Goal: Obtain resource: Obtain resource

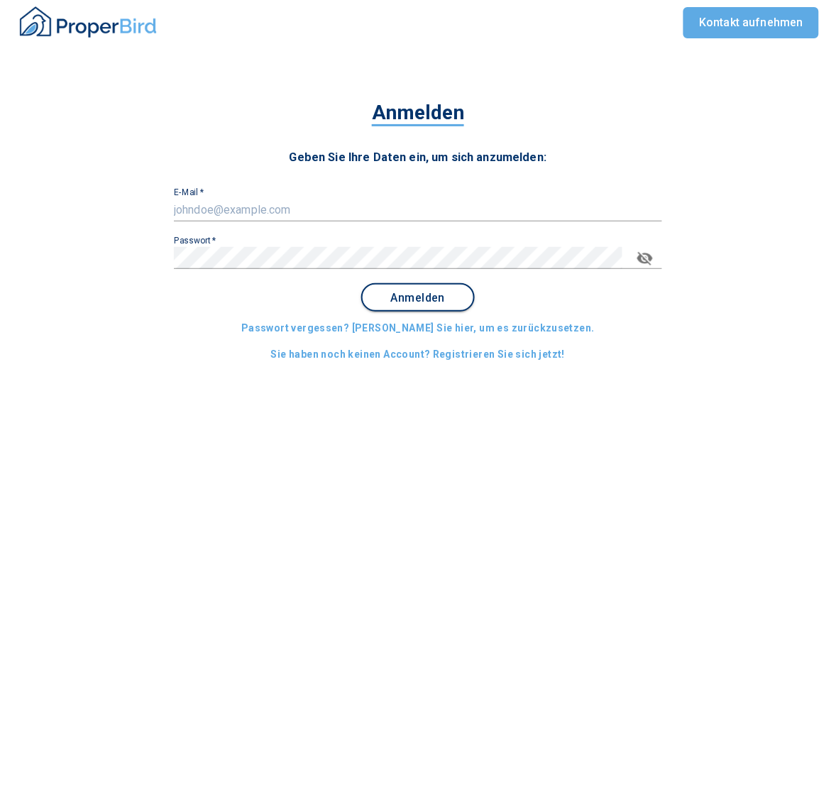
type input "[EMAIL_ADDRESS][DOMAIN_NAME]"
click at [426, 284] on button "Anmelden" at bounding box center [417, 297] width 113 height 28
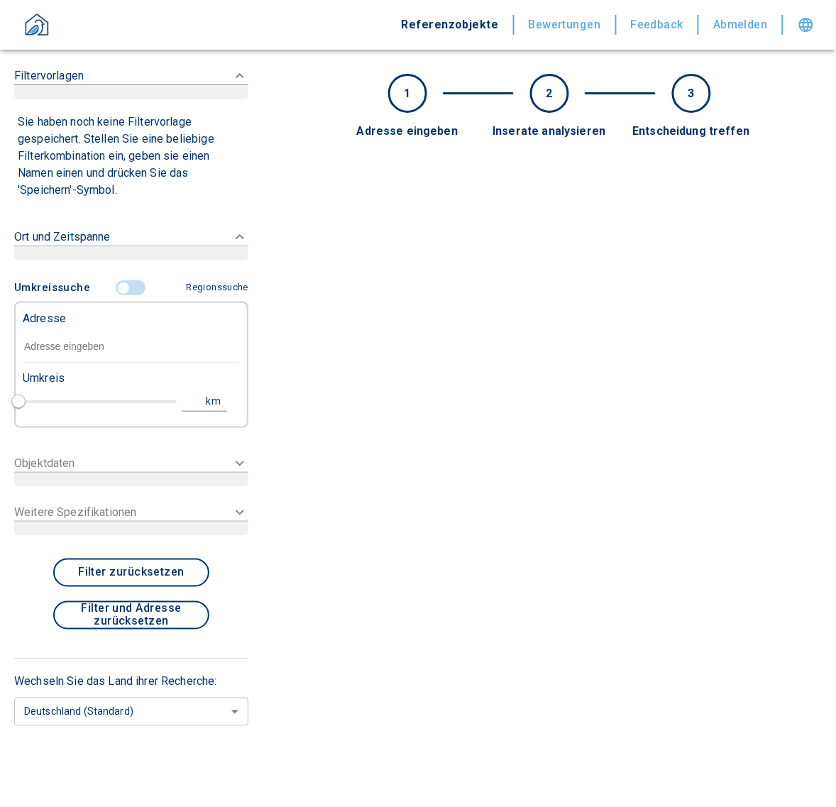
click at [1, 356] on div "Filtervorlagen Sie haben noch keine Filtervorlage gespeichert. Stellen Sie eine…" at bounding box center [131, 403] width 262 height 807
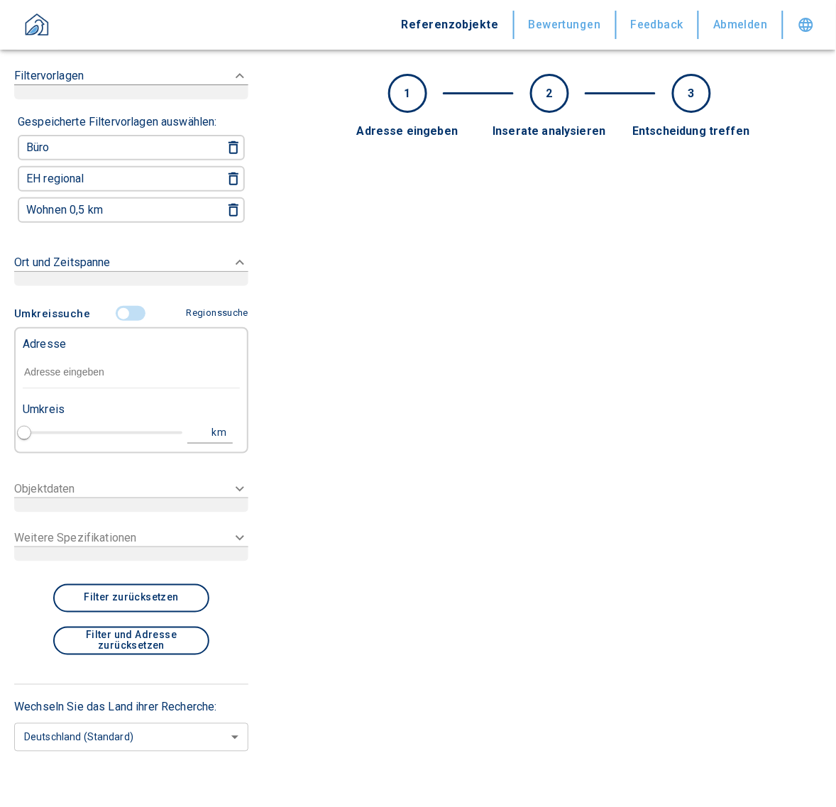
type input "2020"
click at [50, 356] on input "text" at bounding box center [131, 372] width 217 height 33
click at [128, 374] on input "text" at bounding box center [131, 372] width 217 height 33
paste input "[GEOGRAPHIC_DATA] | [STREET_ADDRESS]"
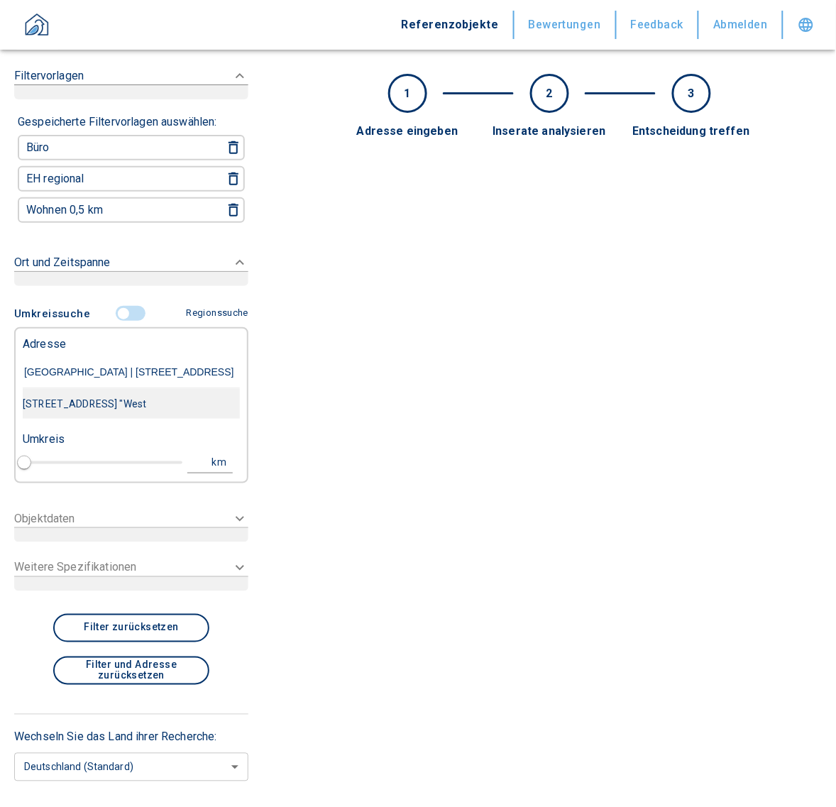
click at [135, 402] on div "[STREET_ADDRESS] "West" at bounding box center [131, 404] width 217 height 30
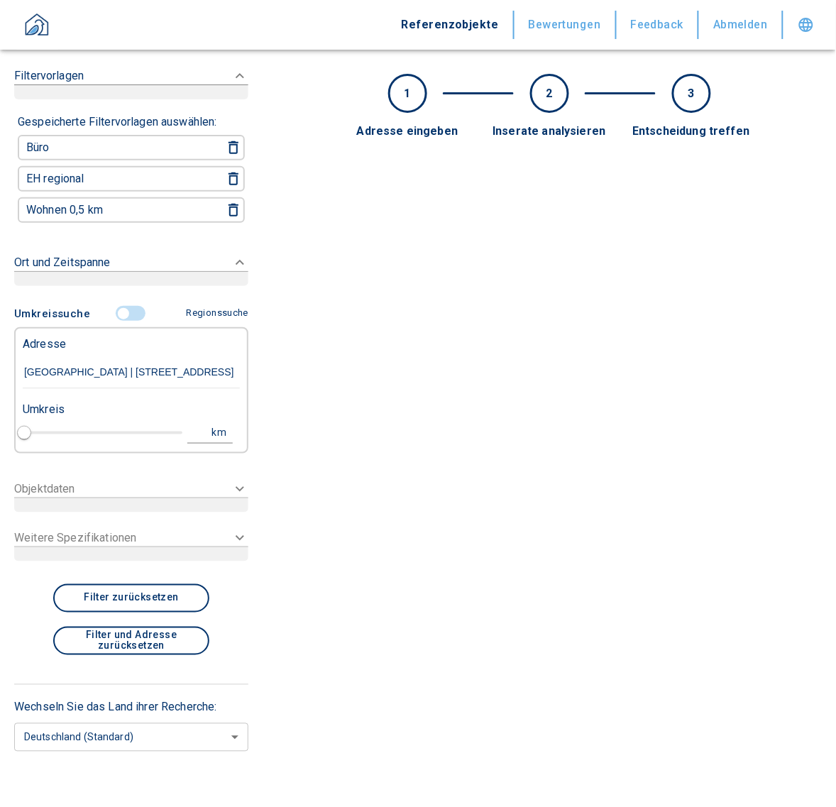
type input "[STREET_ADDRESS] "West"
type input "1"
type input "2020"
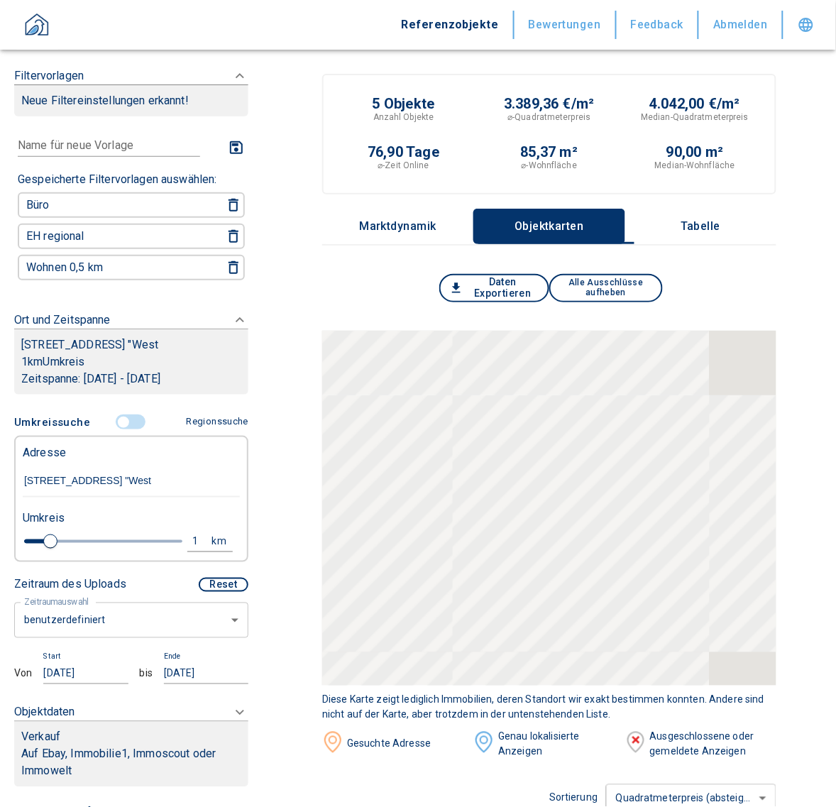
type input "[STREET_ADDRESS] "West"
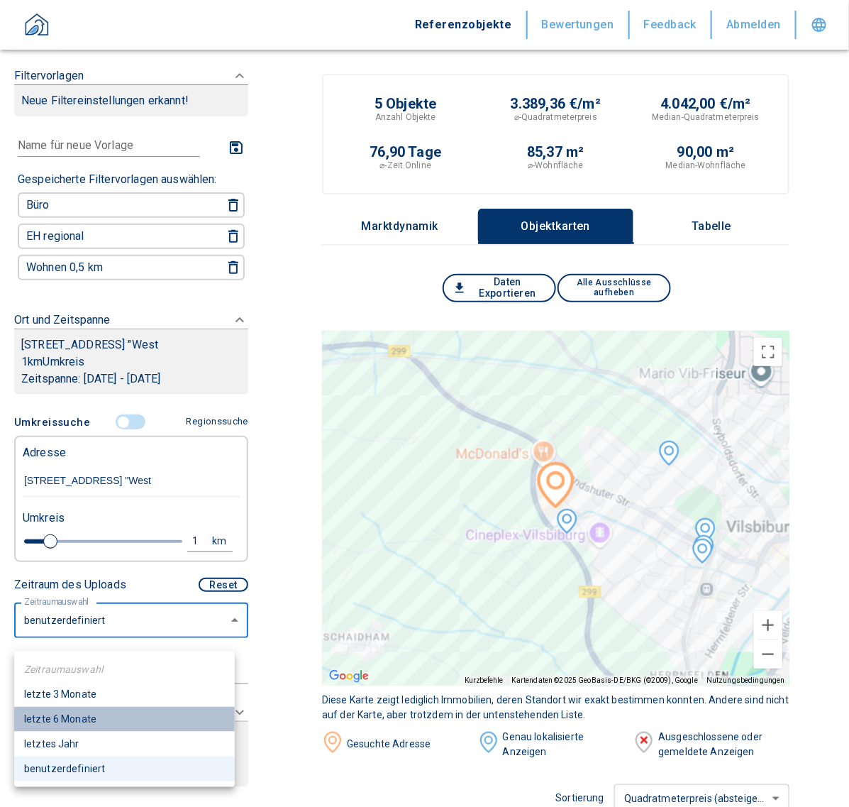
click at [92, 715] on li "letzte 6 Monate" at bounding box center [124, 718] width 221 height 25
type input "2020"
type input "6"
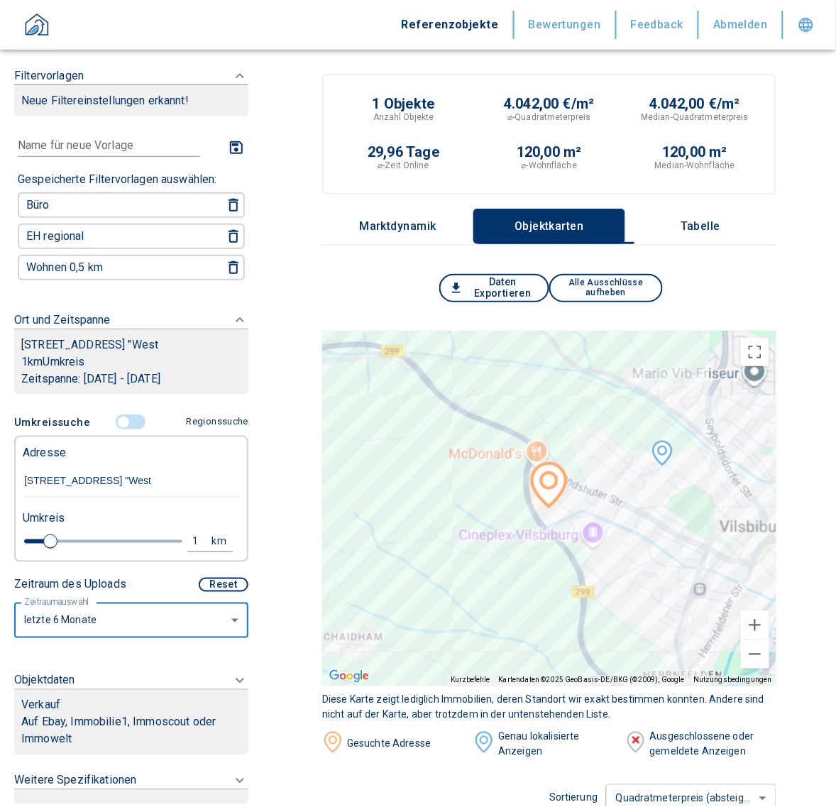
click at [191, 550] on div "1" at bounding box center [204, 541] width 26 height 18
drag, startPoint x: 86, startPoint y: 536, endPoint x: 26, endPoint y: 545, distance: 60.3
click at [26, 545] on div "Umkreis 1 km Neue Suchen" at bounding box center [125, 530] width 217 height 57
click at [66, 550] on input "1" at bounding box center [86, 539] width 40 height 23
type input "2,0"
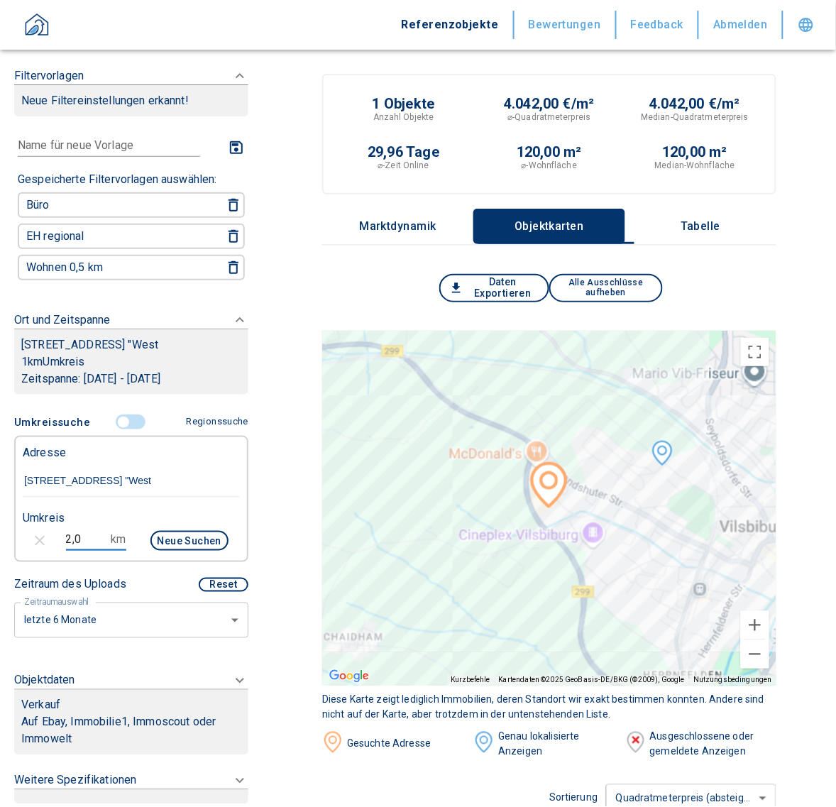
click at [162, 550] on button "Neue Suchen" at bounding box center [189, 541] width 78 height 20
type input "2020"
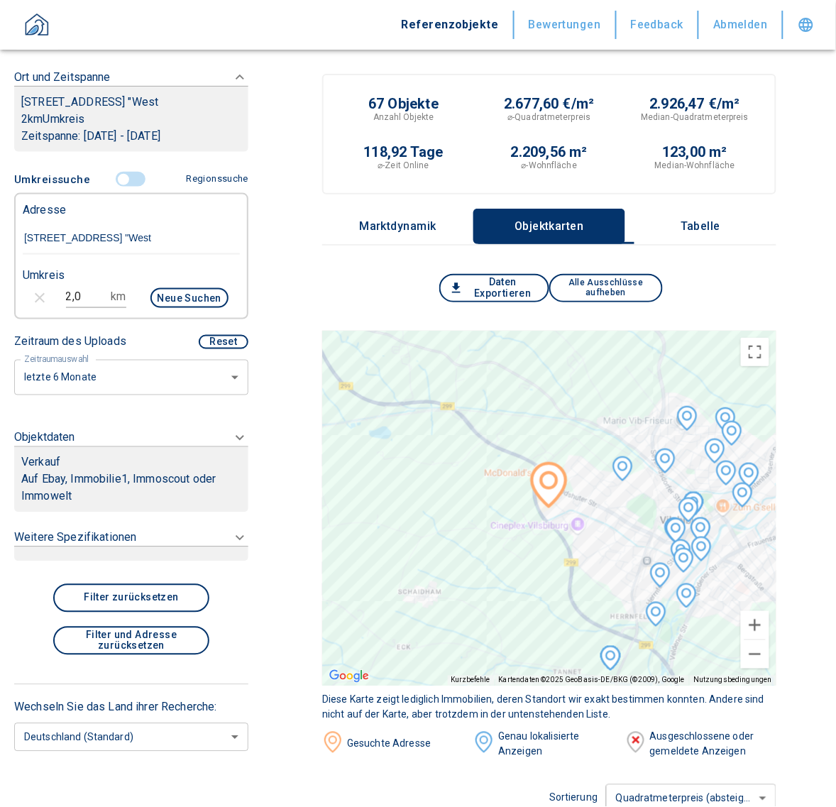
scroll to position [260, 0]
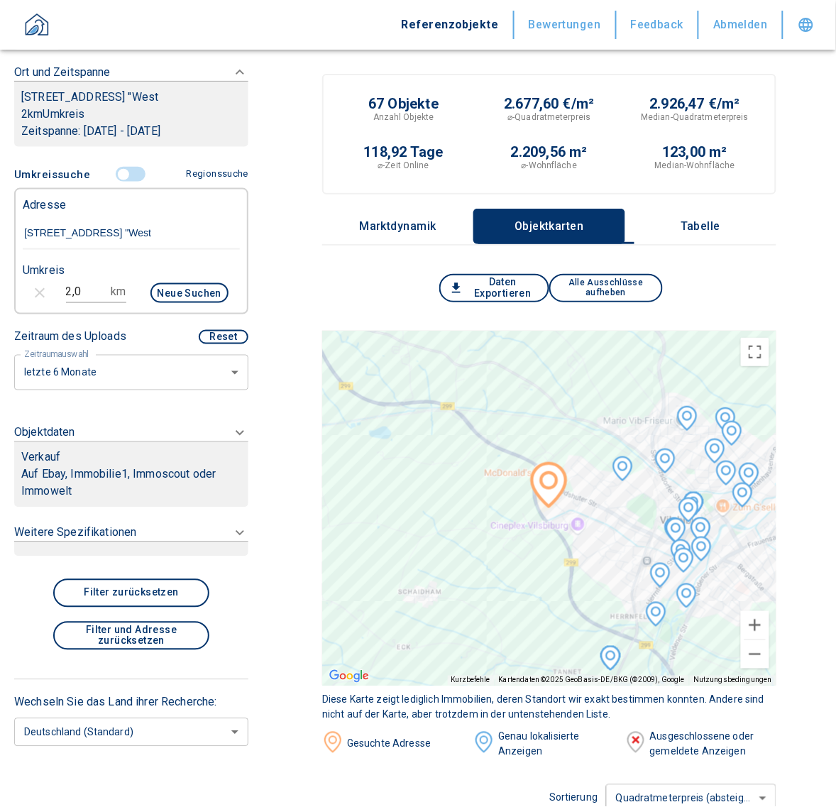
click at [176, 468] on p "Auf Ebay, Immobilie1, Immoscout oder Immowelt" at bounding box center [131, 483] width 220 height 34
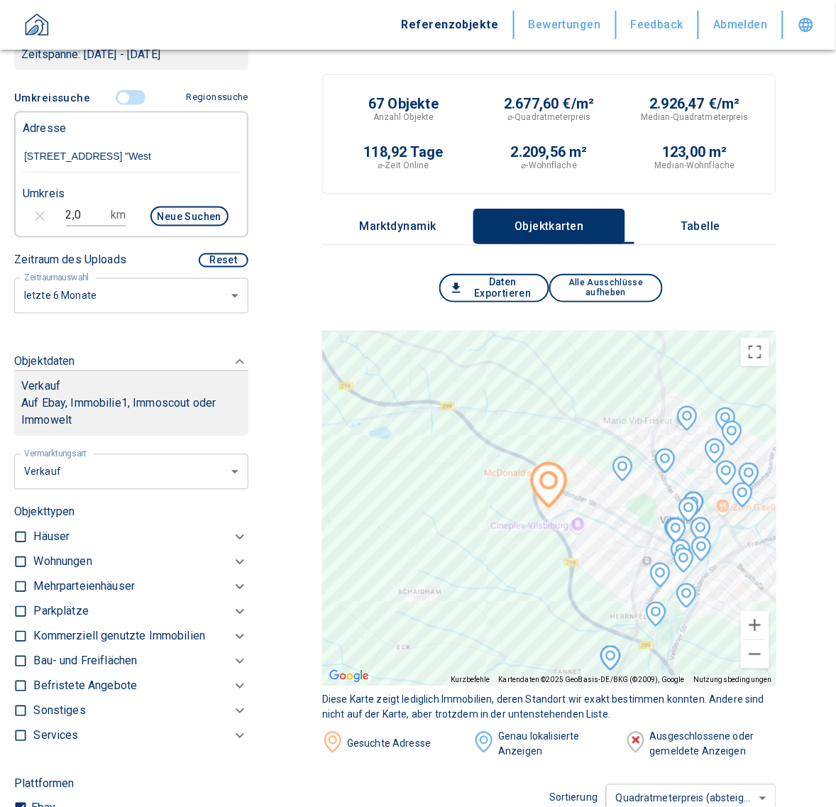
scroll to position [320, 0]
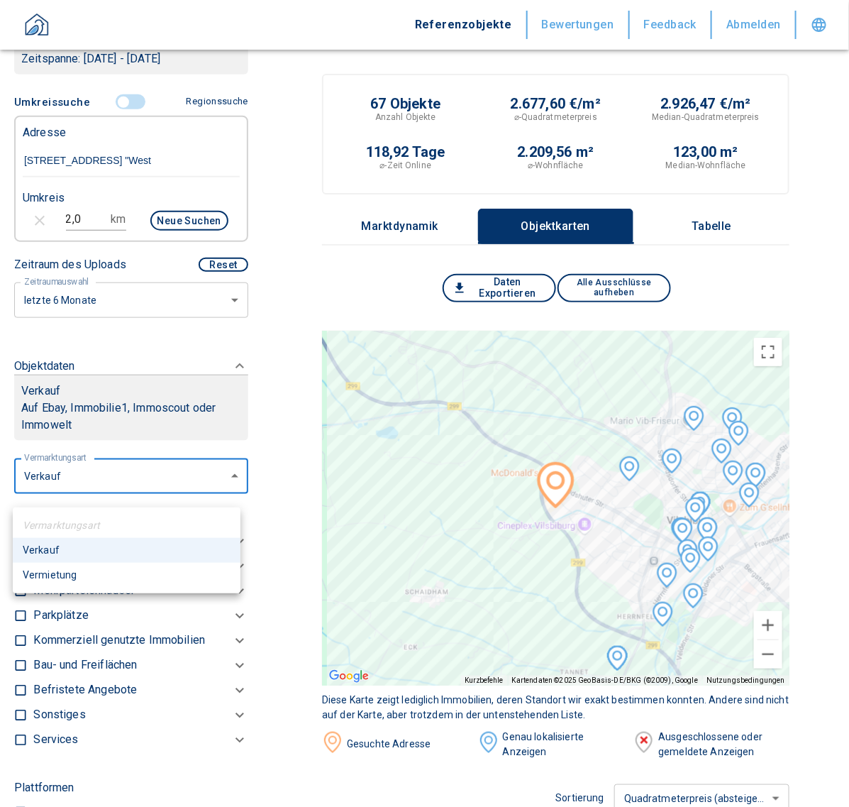
drag, startPoint x: 64, startPoint y: 575, endPoint x: 114, endPoint y: 578, distance: 50.5
click at [65, 575] on li "Vermietung" at bounding box center [127, 575] width 228 height 25
type input "rent"
type input "2020"
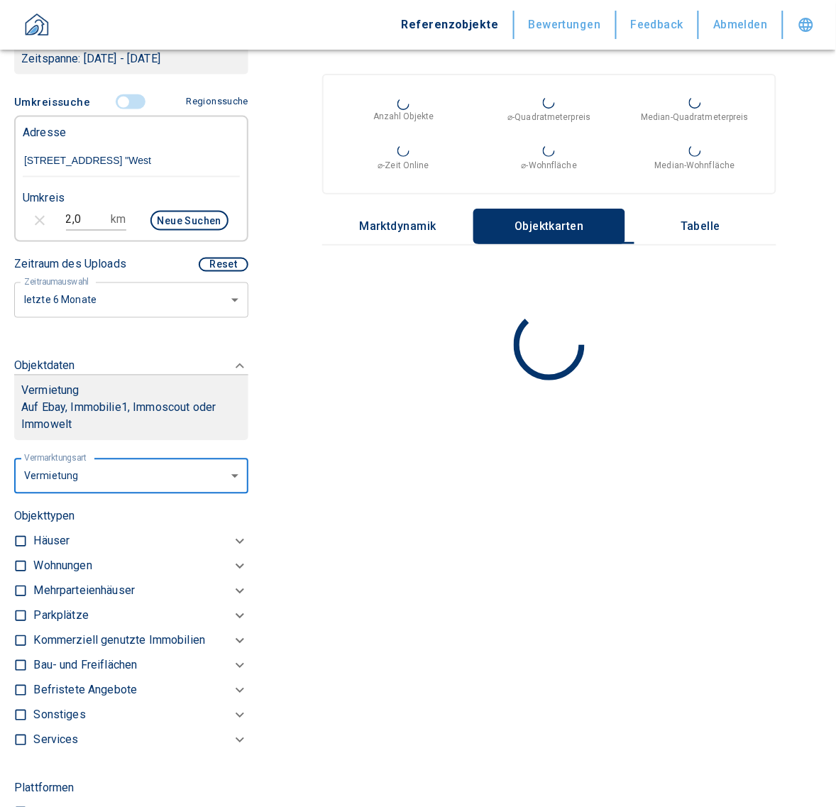
click at [121, 649] on p "Kommerziell genutzte Immobilien" at bounding box center [119, 640] width 172 height 17
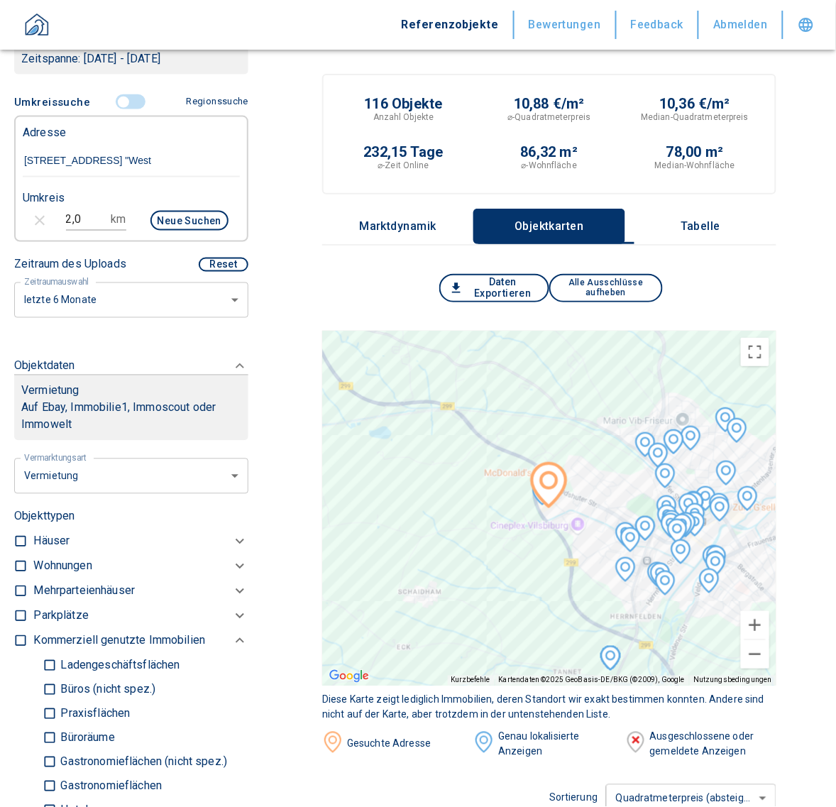
click at [57, 695] on p "Büros (nicht spez.)" at bounding box center [106, 689] width 99 height 11
click at [57, 697] on input "Büros (nicht spez.)" at bounding box center [50, 689] width 14 height 25
checkbox input "true"
type input "2020"
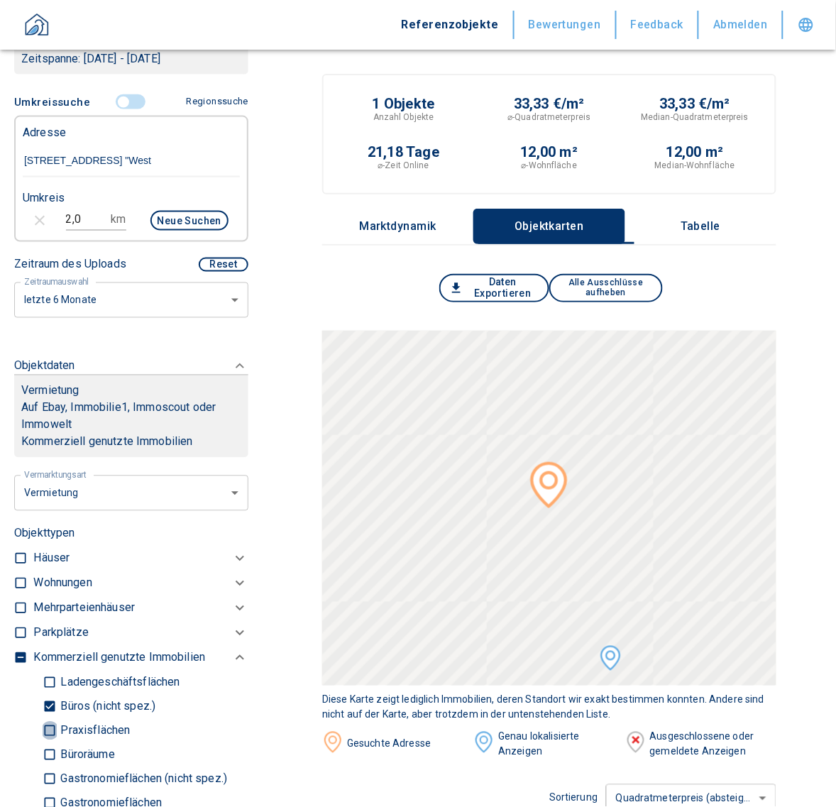
click at [43, 743] on input "Praxisflächen" at bounding box center [50, 730] width 14 height 25
checkbox input "true"
type input "2020"
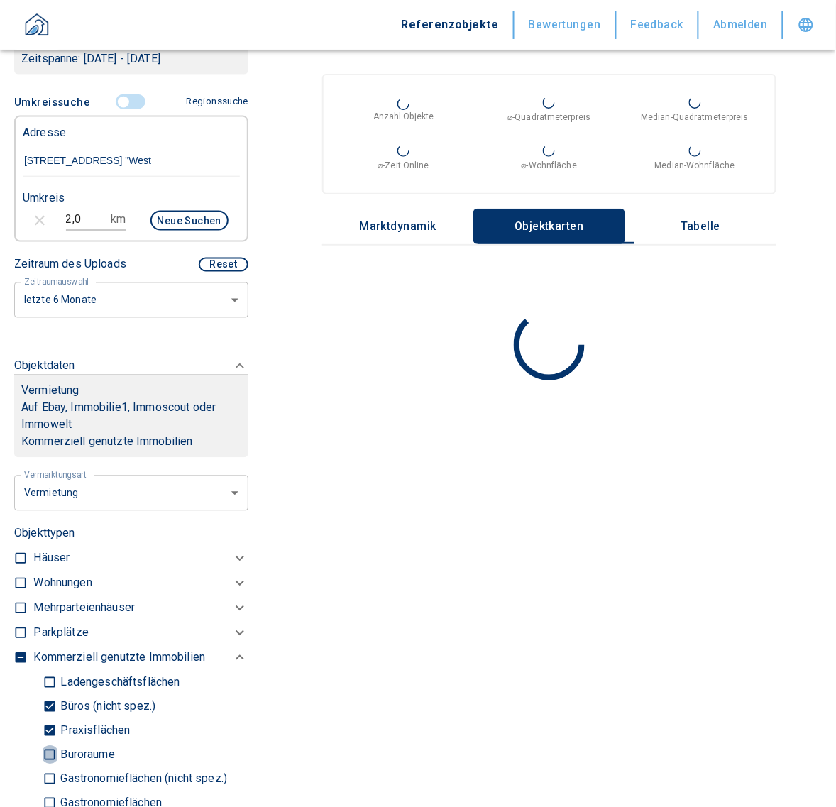
click at [51, 766] on input "Büroräume" at bounding box center [50, 754] width 14 height 25
checkbox input "true"
type input "2020"
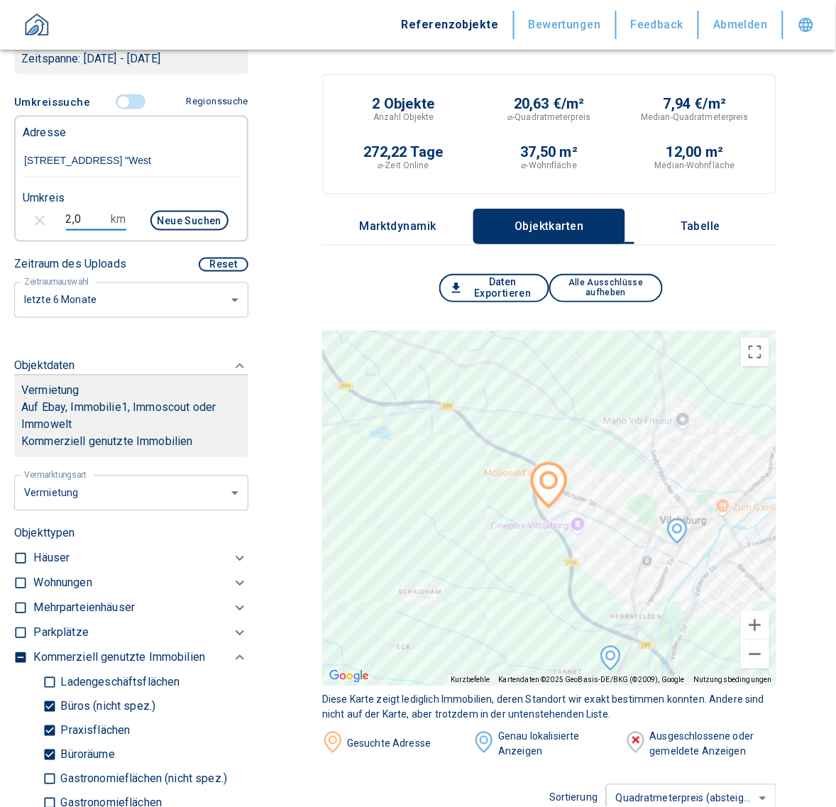
drag, startPoint x: 80, startPoint y: 231, endPoint x: 59, endPoint y: 236, distance: 21.9
click at [59, 236] on div "2,0 km Neue Suchen" at bounding box center [119, 222] width 217 height 34
type input "3,0"
click at [206, 227] on button "Neue Suchen" at bounding box center [189, 221] width 78 height 20
type input "2020"
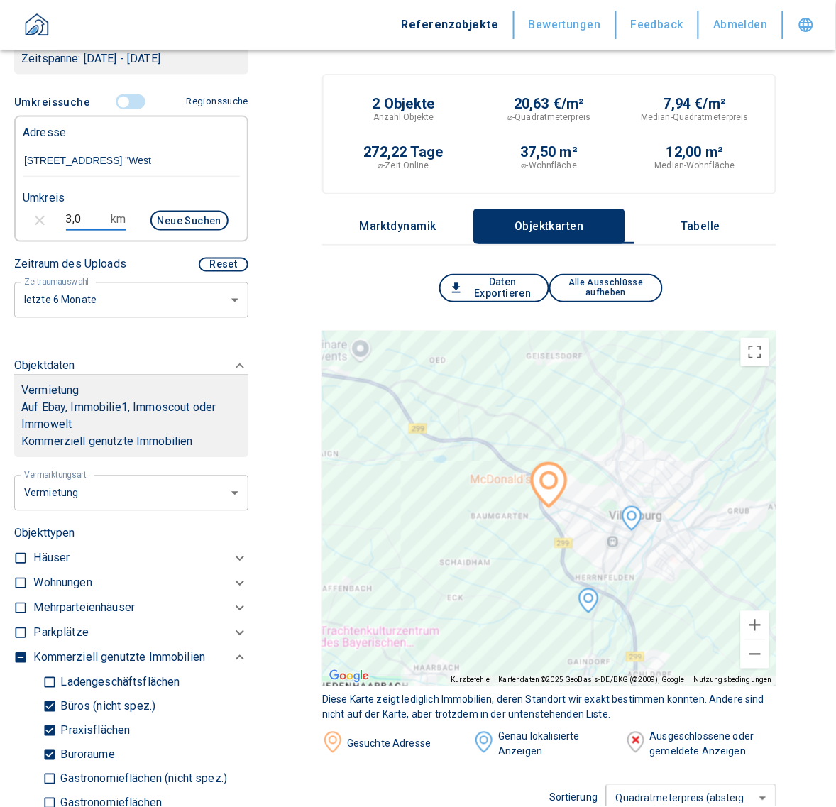
drag, startPoint x: 72, startPoint y: 236, endPoint x: 6, endPoint y: 211, distance: 71.1
click at [9, 231] on div "Filtervorlagen Neue Filtereinstellungen erkannt! Name für neue Vorlage x Gespei…" at bounding box center [131, 403] width 262 height 807
type input "5,0"
click at [199, 228] on button "Neue Suchen" at bounding box center [189, 221] width 78 height 20
type input "2020"
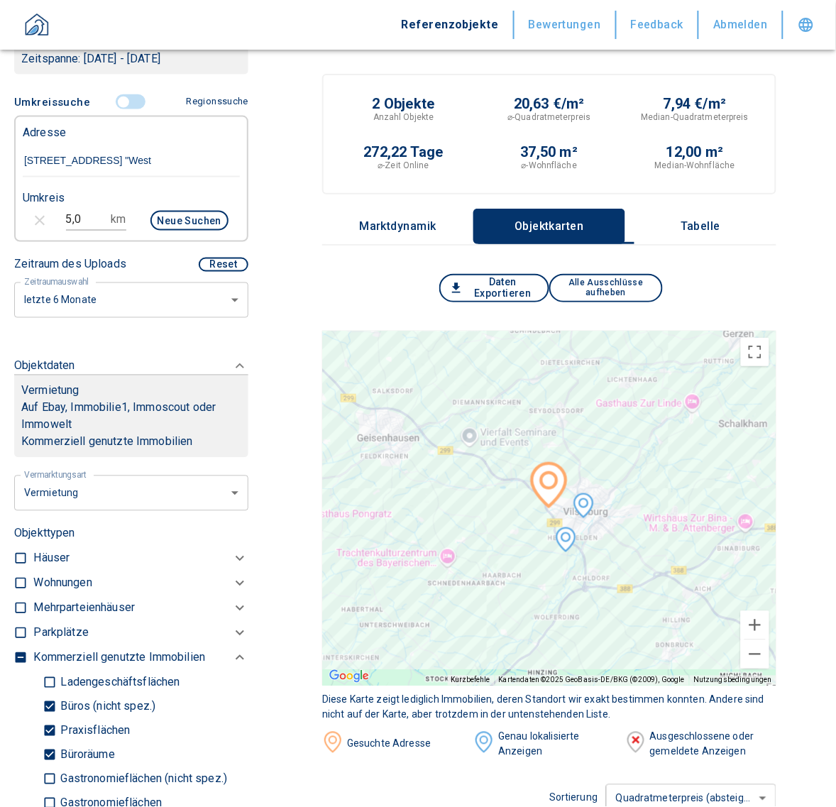
click at [715, 220] on p "Tabelle" at bounding box center [700, 226] width 71 height 13
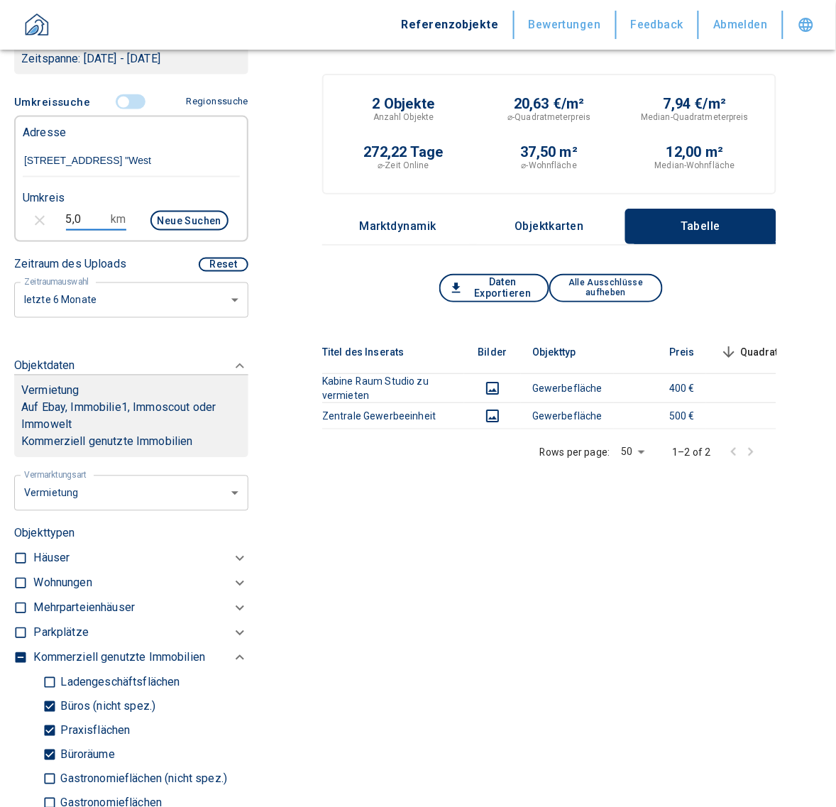
drag, startPoint x: 93, startPoint y: 238, endPoint x: -9, endPoint y: 242, distance: 102.2
click at [0, 242] on html "Referenzobjekte Bewertungen Feedback Abmelden Filtervorlagen Neue Filtereinstel…" at bounding box center [418, 458] width 836 height 917
type input "10,0"
click at [164, 231] on button "Neue Suchen" at bounding box center [189, 221] width 78 height 20
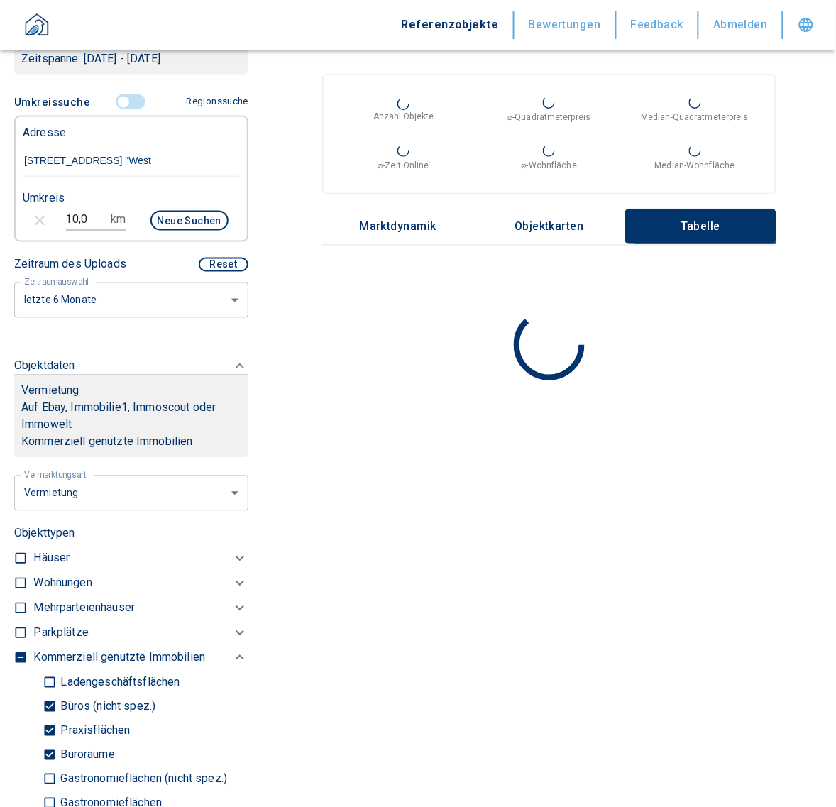
click at [85, 314] on body "Referenzobjekte Bewertungen Feedback Abmelden Filtervorlagen Neue Filtereinstel…" at bounding box center [418, 403] width 836 height 807
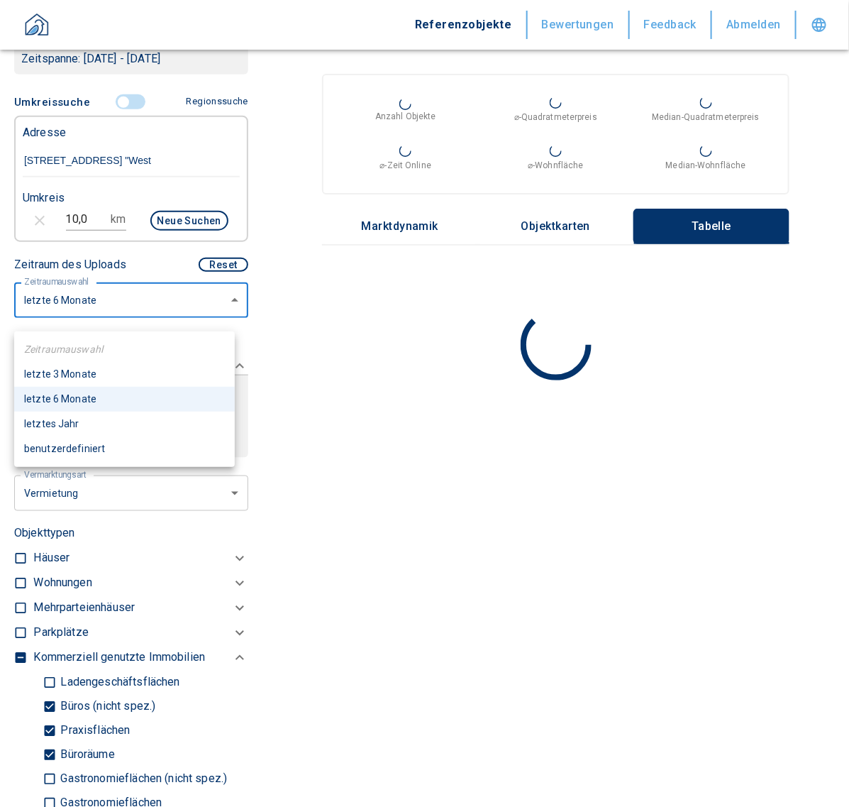
click at [68, 426] on li "letztes Jahr" at bounding box center [124, 423] width 221 height 25
type input "2020"
type input "12"
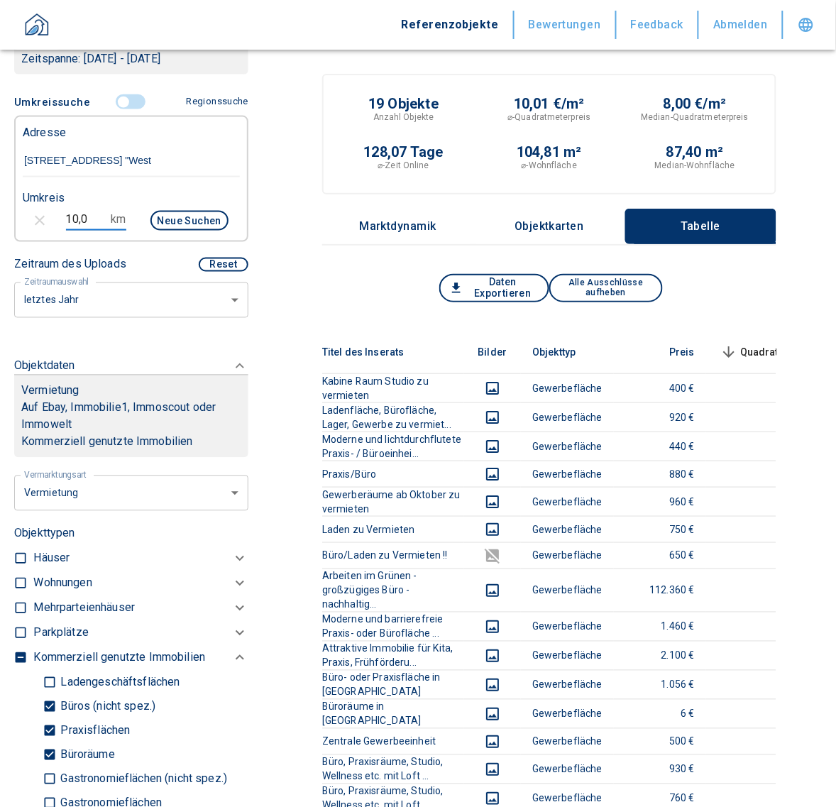
drag, startPoint x: 89, startPoint y: 224, endPoint x: 40, endPoint y: 222, distance: 48.3
click at [40, 223] on div "10,0 km Neue Suchen" at bounding box center [119, 222] width 217 height 34
type input "5,0"
click at [196, 231] on button "Neue Suchen" at bounding box center [189, 221] width 78 height 20
type input "2020"
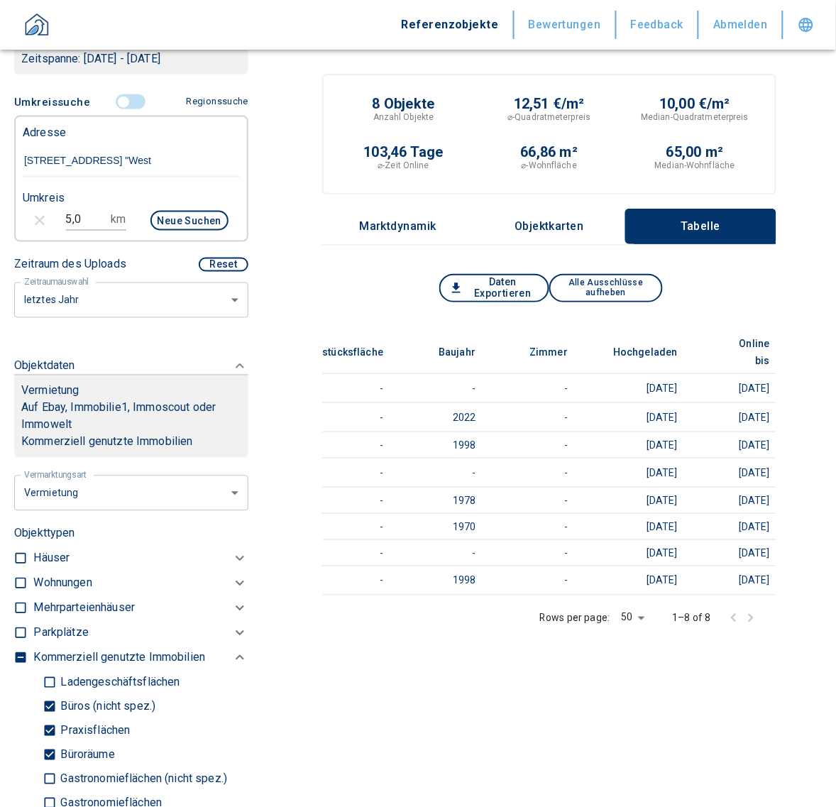
scroll to position [0, 798]
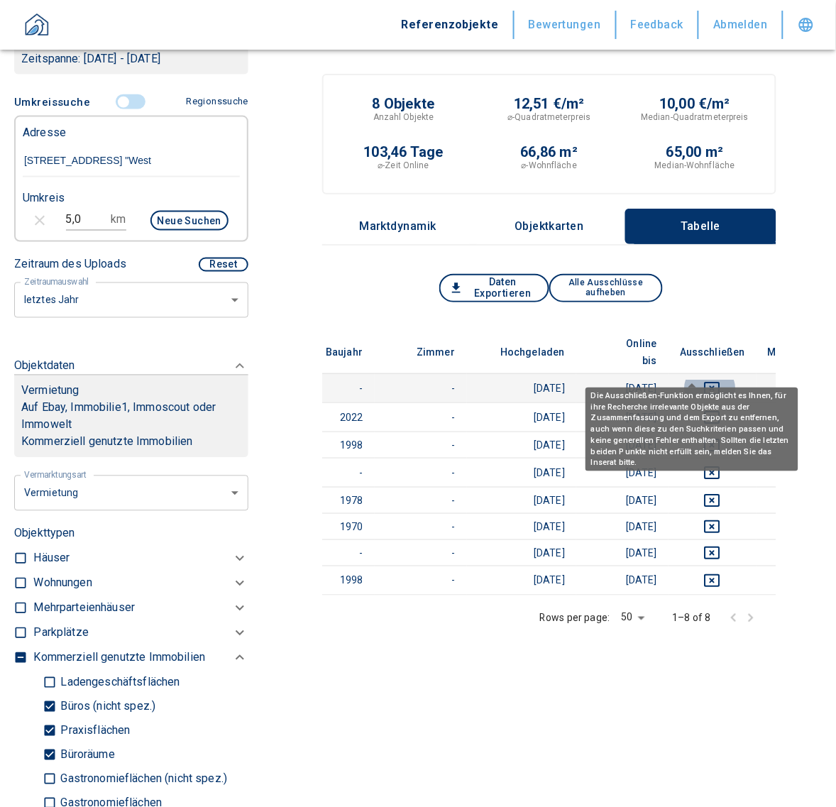
click at [704, 382] on icon "deselect this listing" at bounding box center [712, 388] width 16 height 13
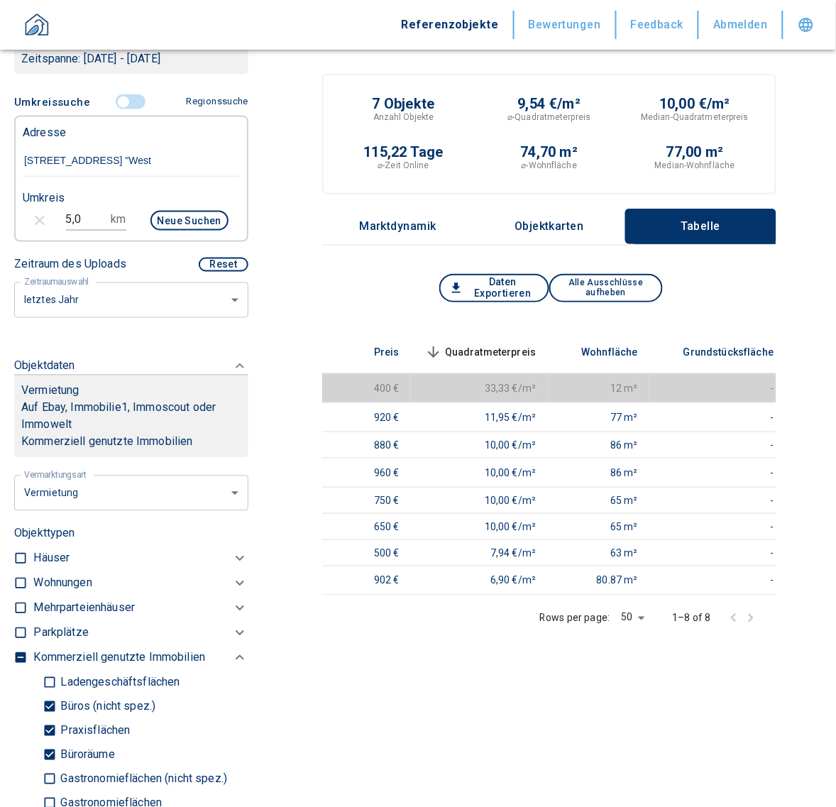
scroll to position [0, 337]
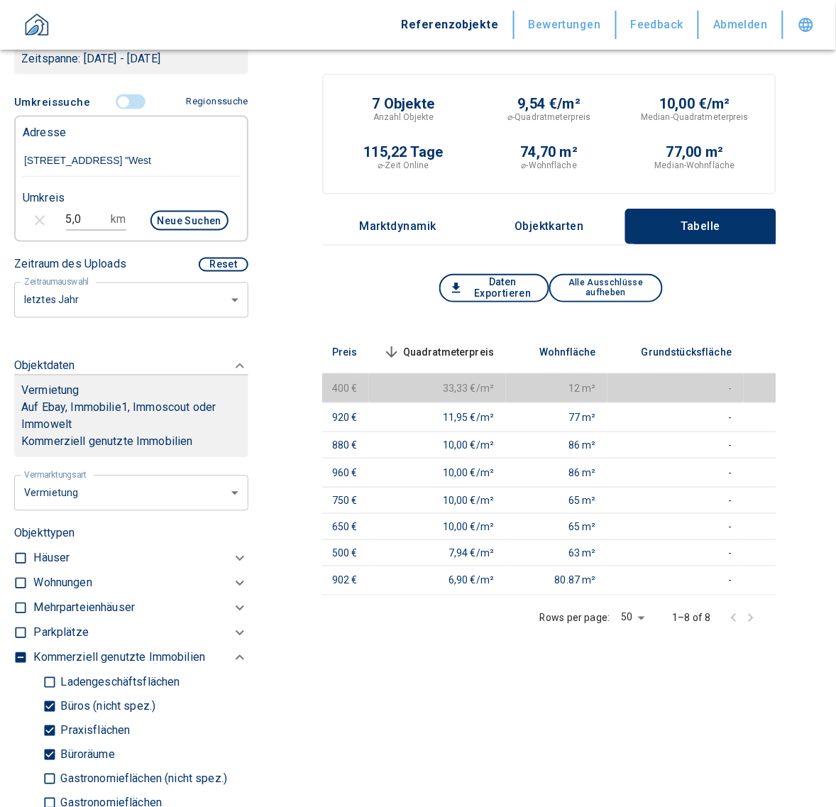
click at [438, 345] on span "Quadratmeterpreis sorted descending" at bounding box center [437, 351] width 114 height 17
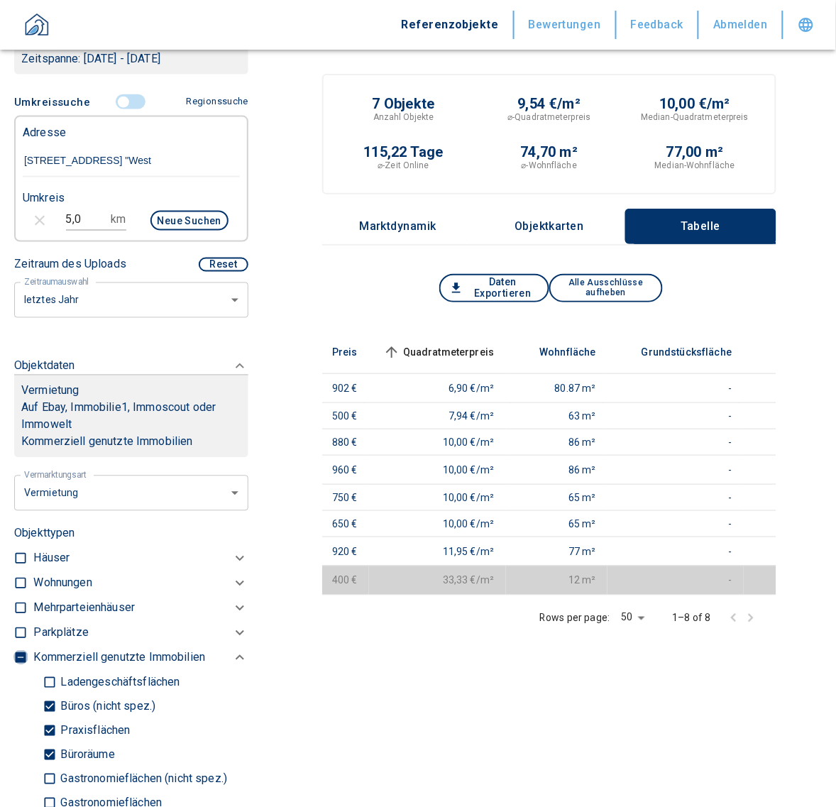
click at [26, 665] on input "checkbox" at bounding box center [20, 657] width 14 height 14
checkbox input "true"
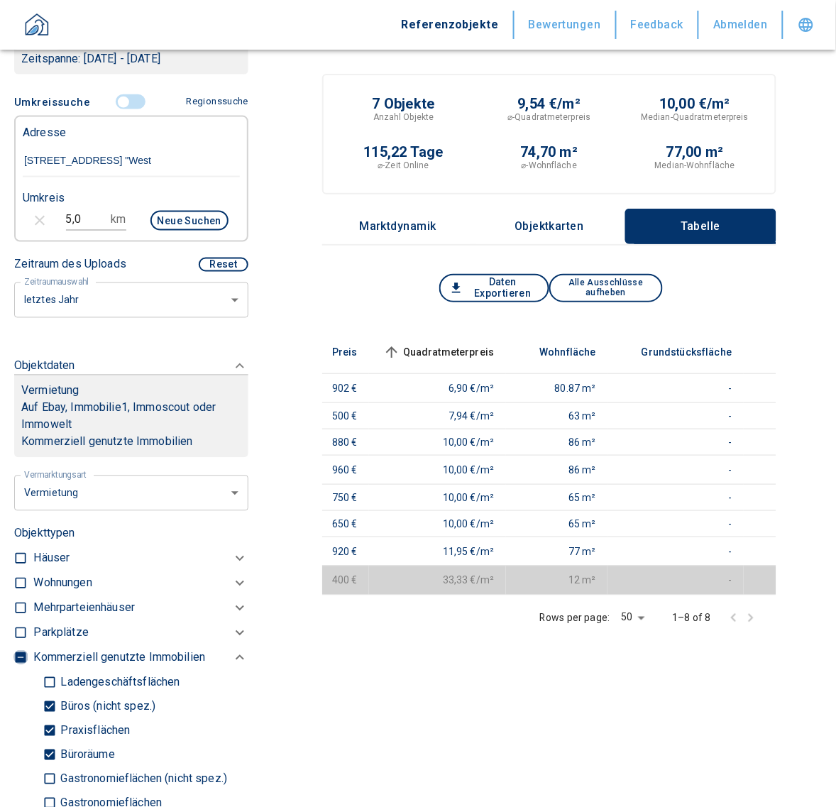
checkbox input "true"
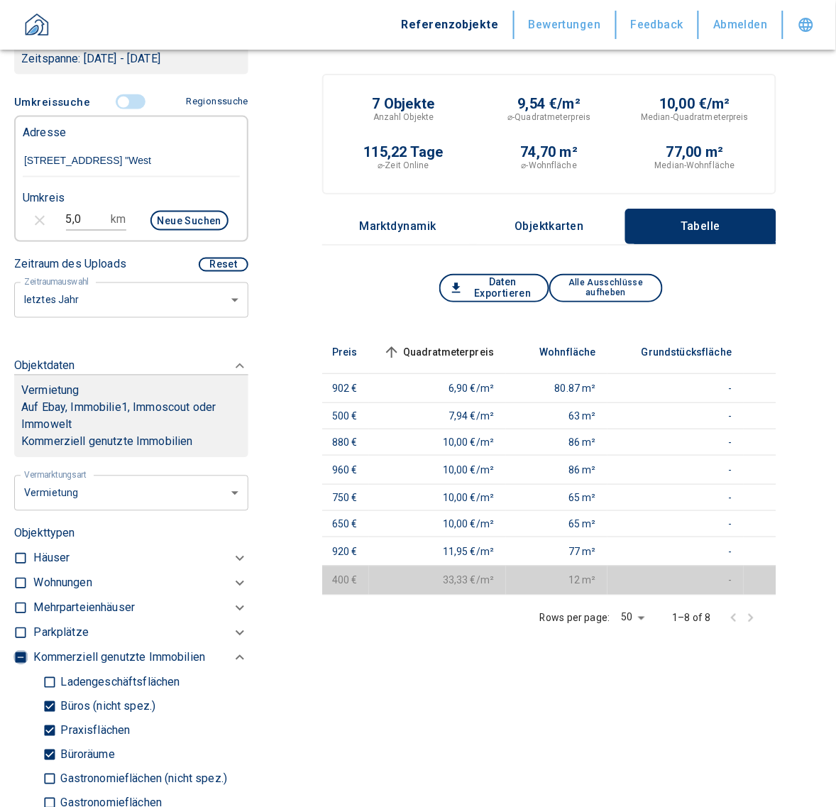
type input "2020"
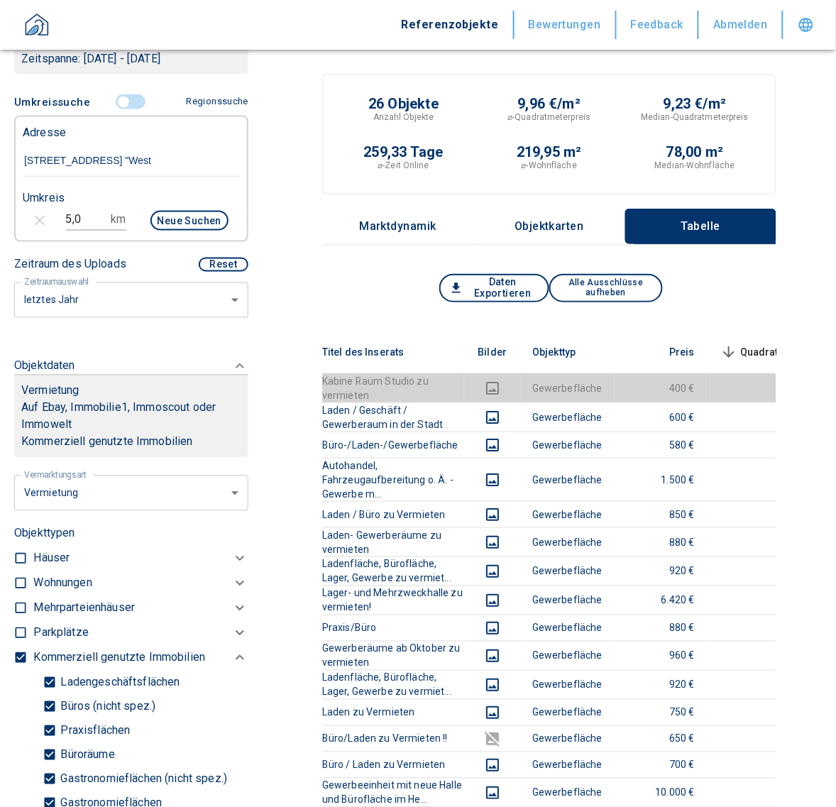
click at [472, 306] on div "Daten Exportieren Alle Ausschlüsse aufheben" at bounding box center [549, 302] width 454 height 57
click at [480, 289] on button "Daten Exportieren" at bounding box center [494, 288] width 110 height 28
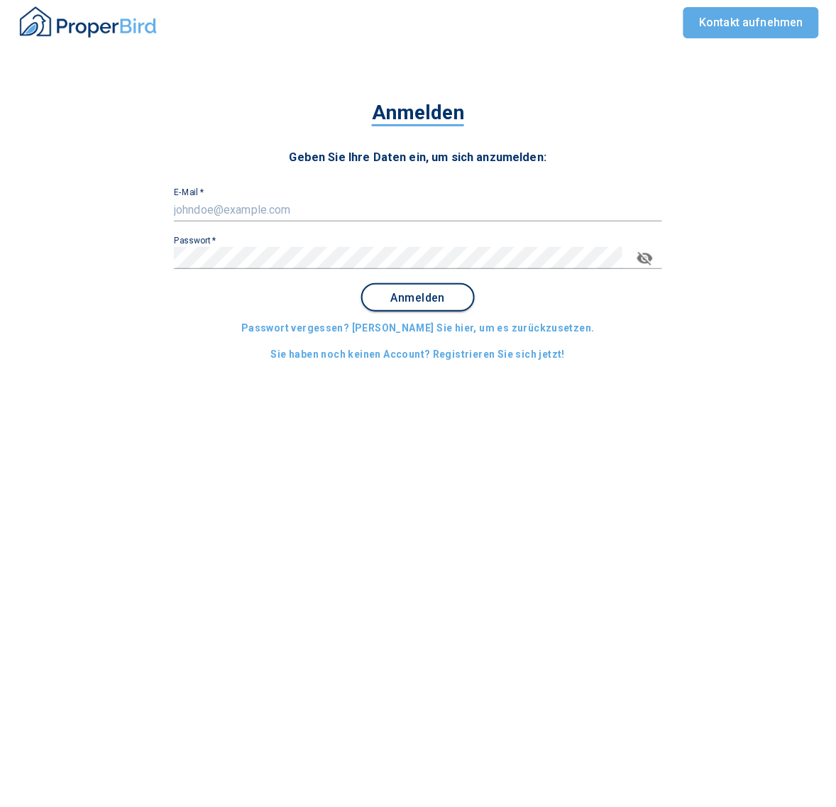
type input "[EMAIL_ADDRESS][DOMAIN_NAME]"
click at [453, 288] on button "Anmelden" at bounding box center [417, 297] width 113 height 28
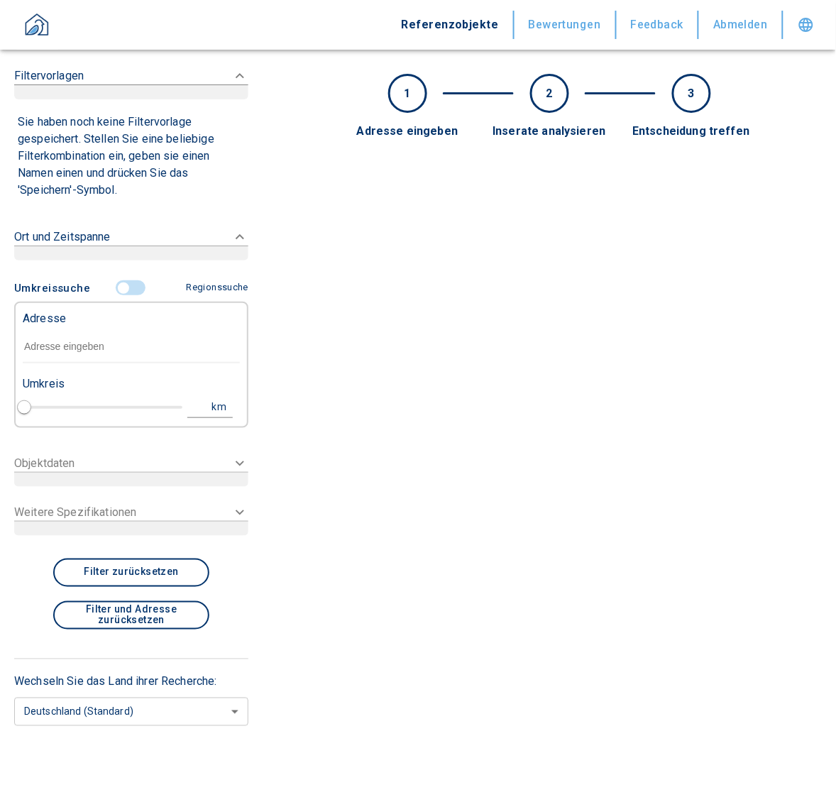
type input "2020"
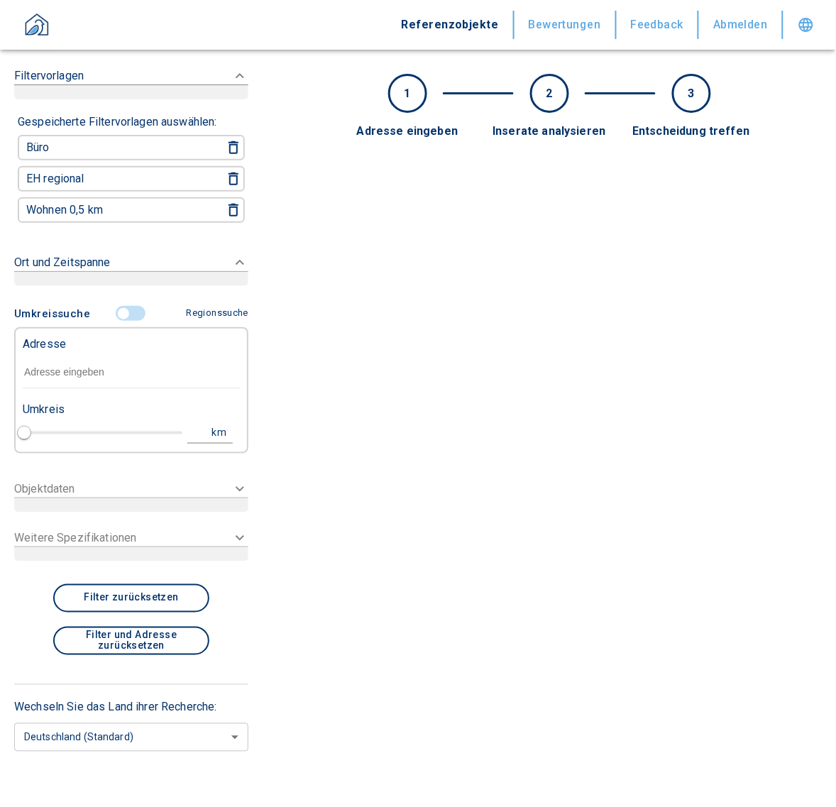
click at [98, 365] on input "text" at bounding box center [131, 372] width 217 height 33
click at [126, 301] on span at bounding box center [131, 313] width 41 height 27
click at [123, 309] on input "controlled" at bounding box center [123, 314] width 43 height 16
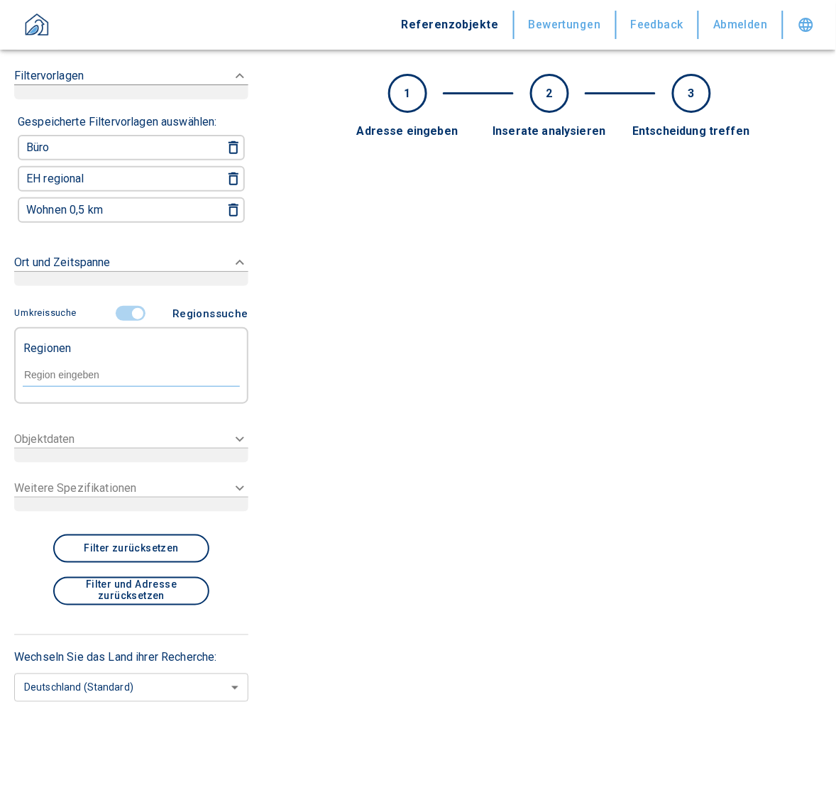
click at [76, 375] on input "text" at bounding box center [131, 374] width 217 height 13
paste input "84137"
click at [59, 409] on li "84137 [GEOGRAPHIC_DATA]" at bounding box center [131, 403] width 218 height 26
type input "84137"
type input "2020"
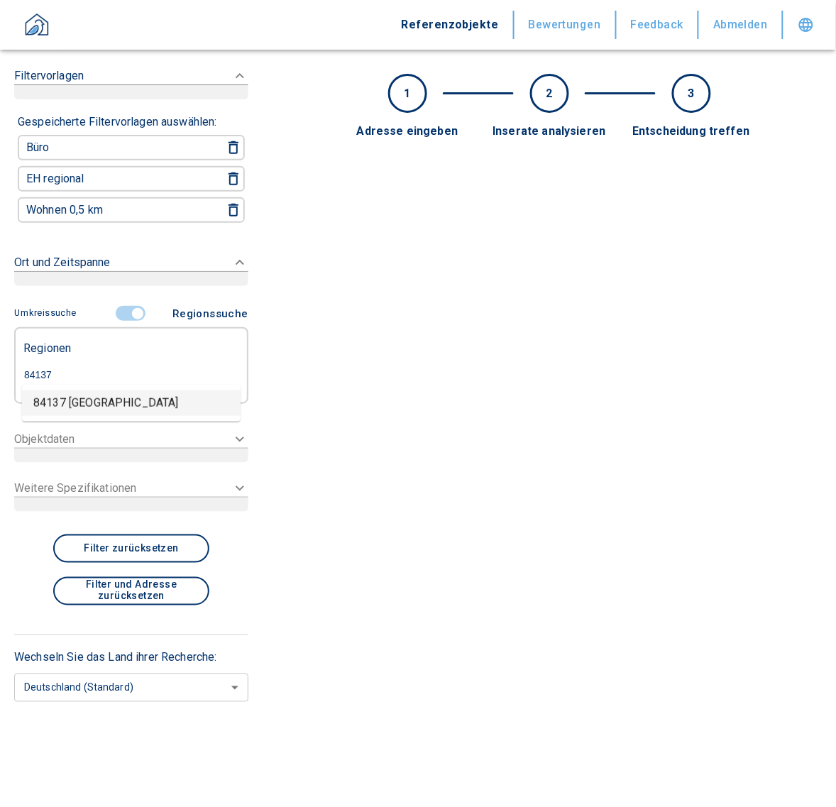
type input "84137 [GEOGRAPHIC_DATA]"
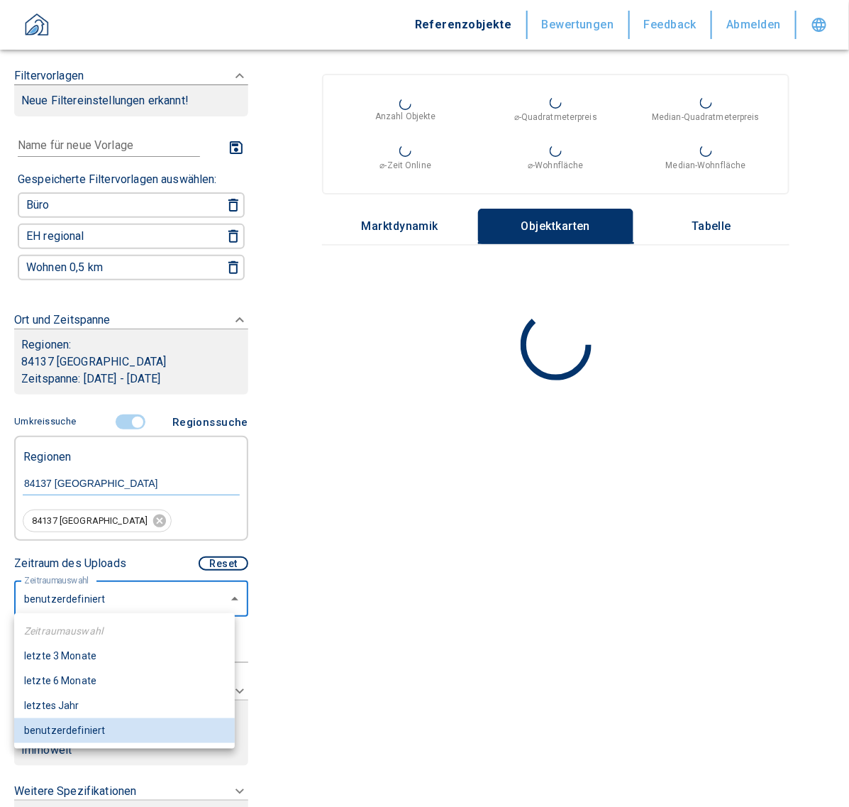
click at [90, 604] on body "Referenzobjekte Bewertungen Feedback Abmelden Filtervorlagen Neue Filtereinstel…" at bounding box center [424, 403] width 849 height 807
click at [78, 680] on li "letzte 6 Monate" at bounding box center [124, 680] width 221 height 25
type input "2020"
type input "6"
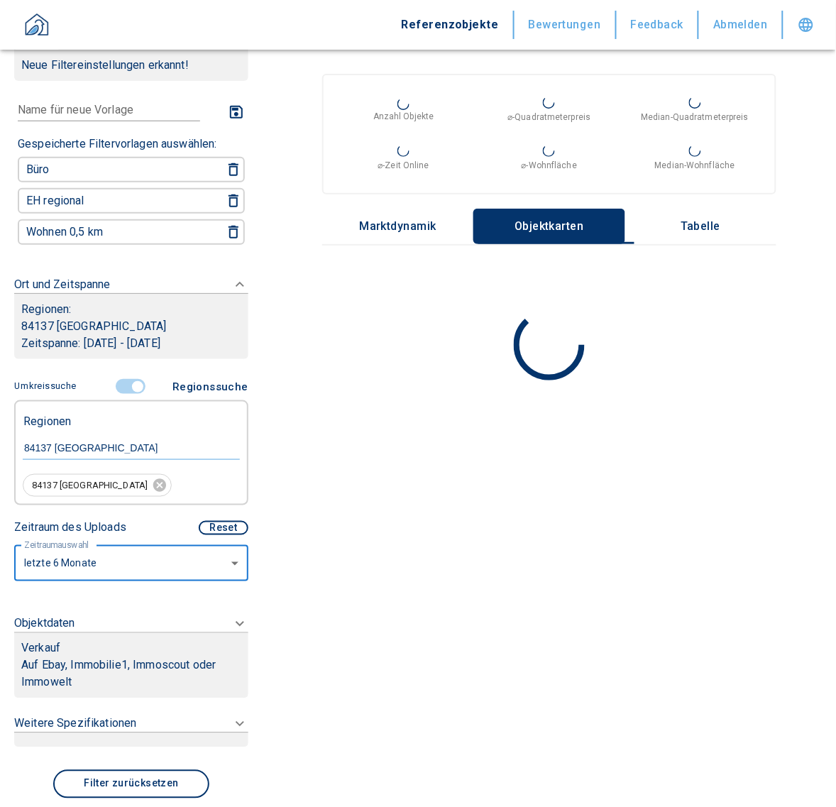
scroll to position [55, 0]
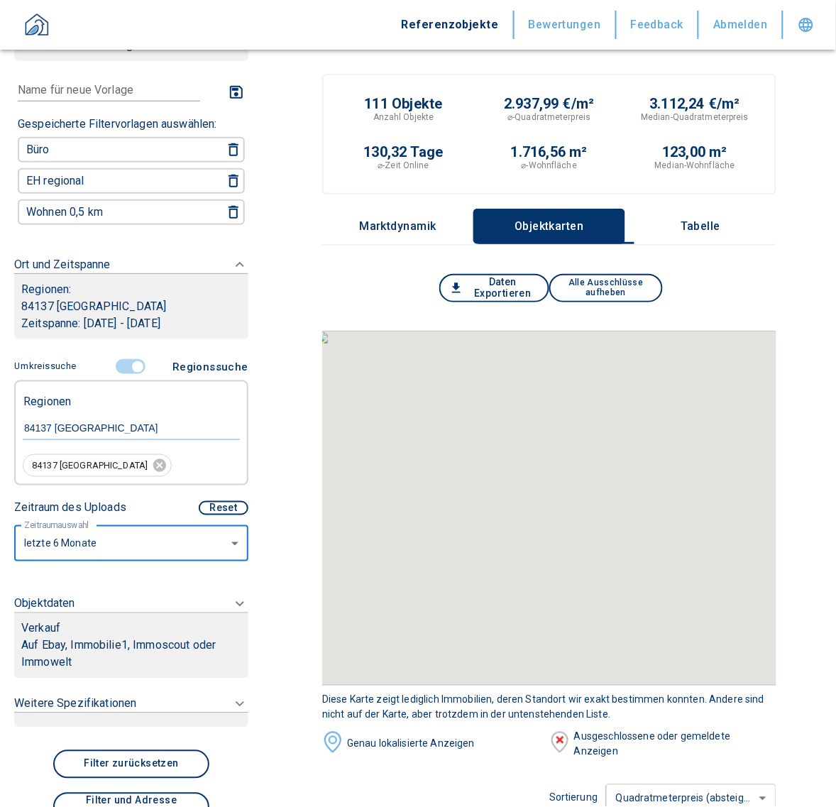
click at [235, 601] on icon at bounding box center [239, 603] width 9 height 5
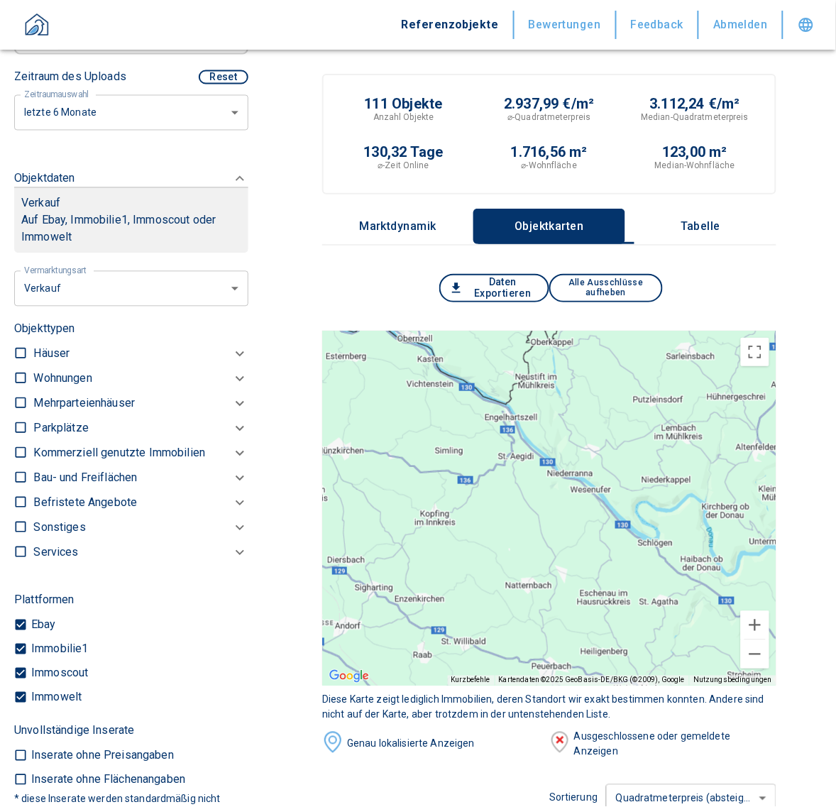
scroll to position [470, 0]
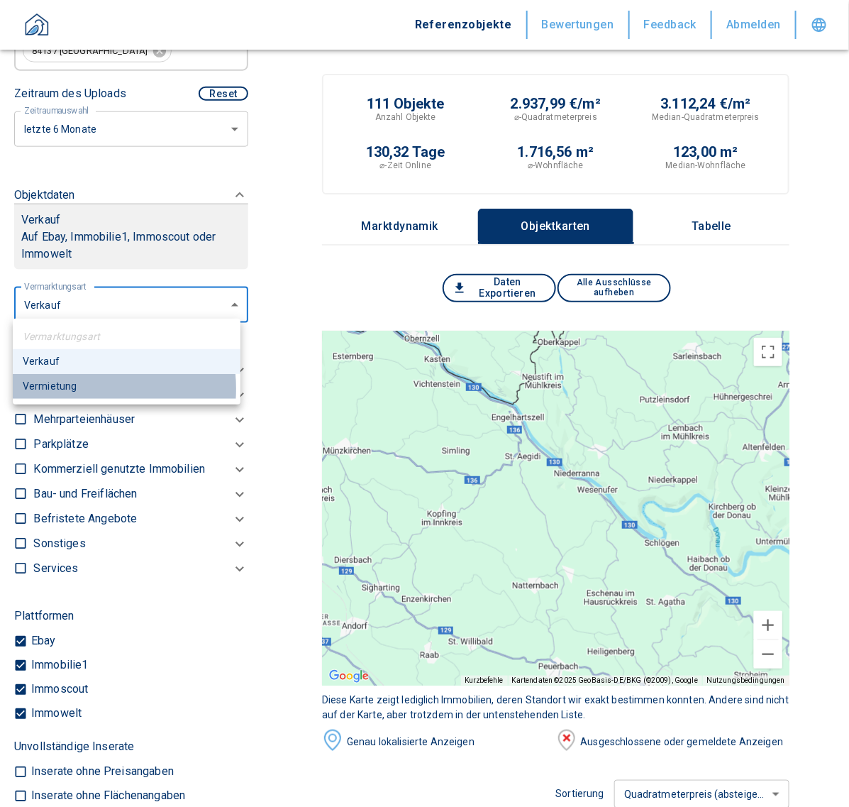
click at [68, 389] on li "Vermietung" at bounding box center [127, 386] width 228 height 25
type input "rent"
type input "2020"
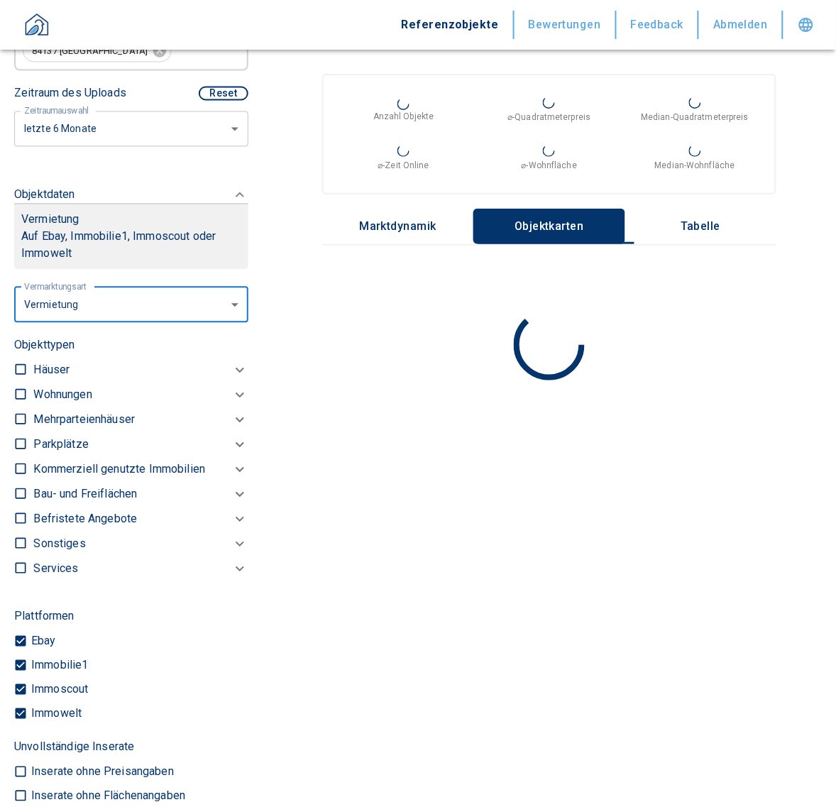
click at [112, 461] on p "Kommerziell genutzte Immobilien" at bounding box center [119, 469] width 172 height 17
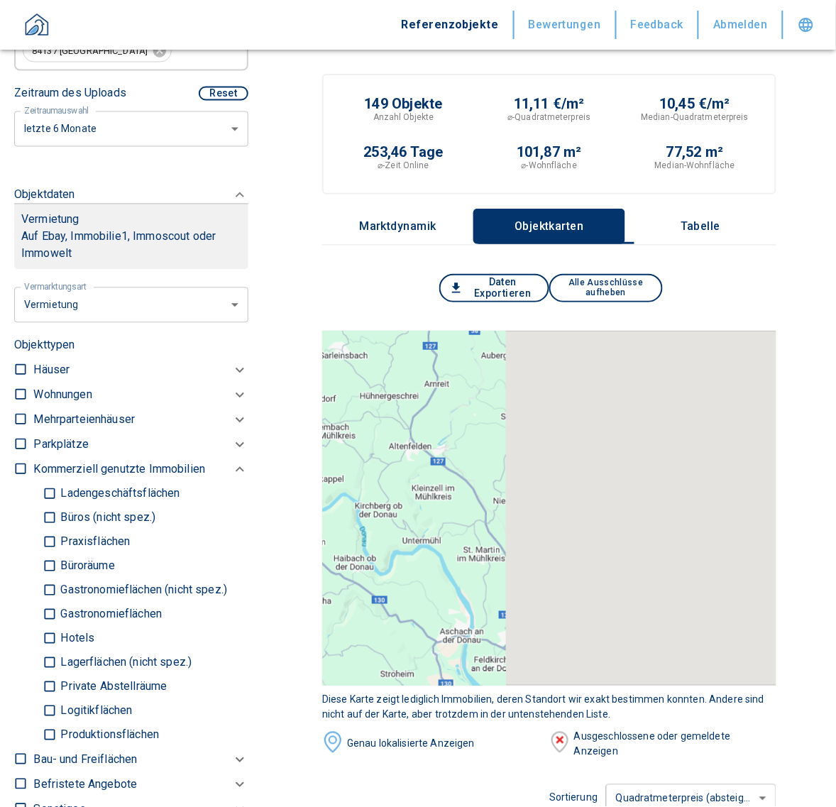
click at [46, 513] on input "Büros (nicht spez.)" at bounding box center [50, 518] width 14 height 25
checkbox input "true"
type input "2020"
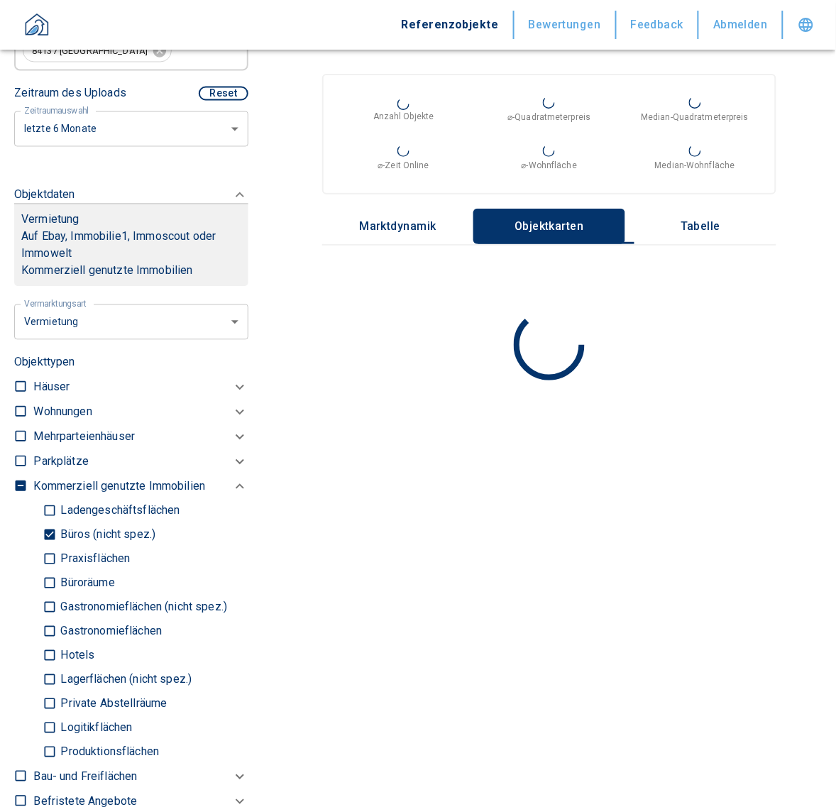
click at [45, 550] on input "Praxisflächen" at bounding box center [50, 559] width 14 height 25
checkbox input "true"
type input "2020"
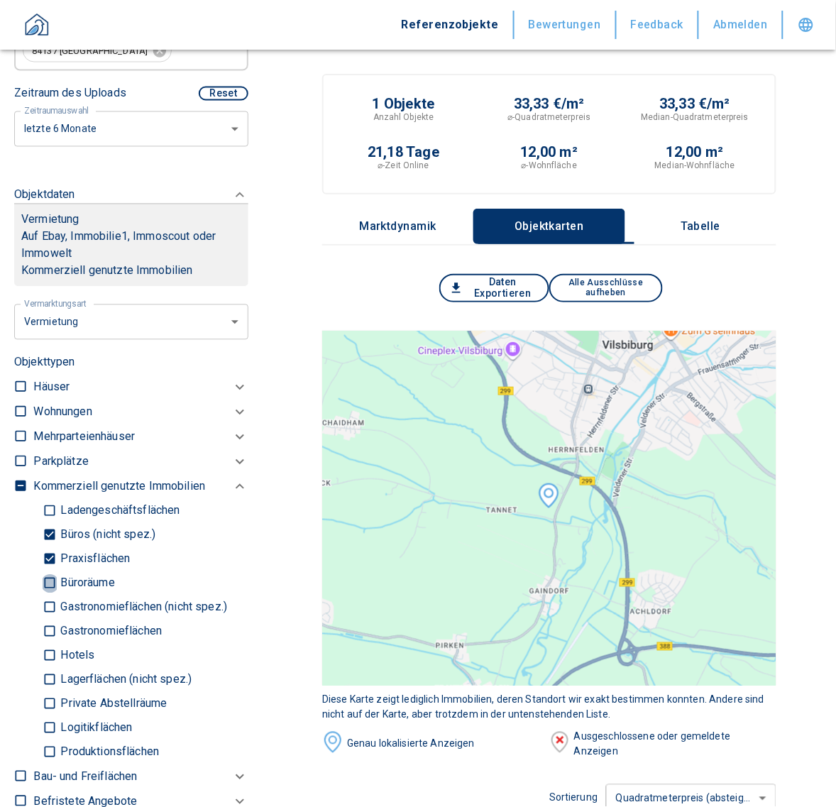
click at [48, 578] on input "Büroräume" at bounding box center [50, 583] width 14 height 25
checkbox input "true"
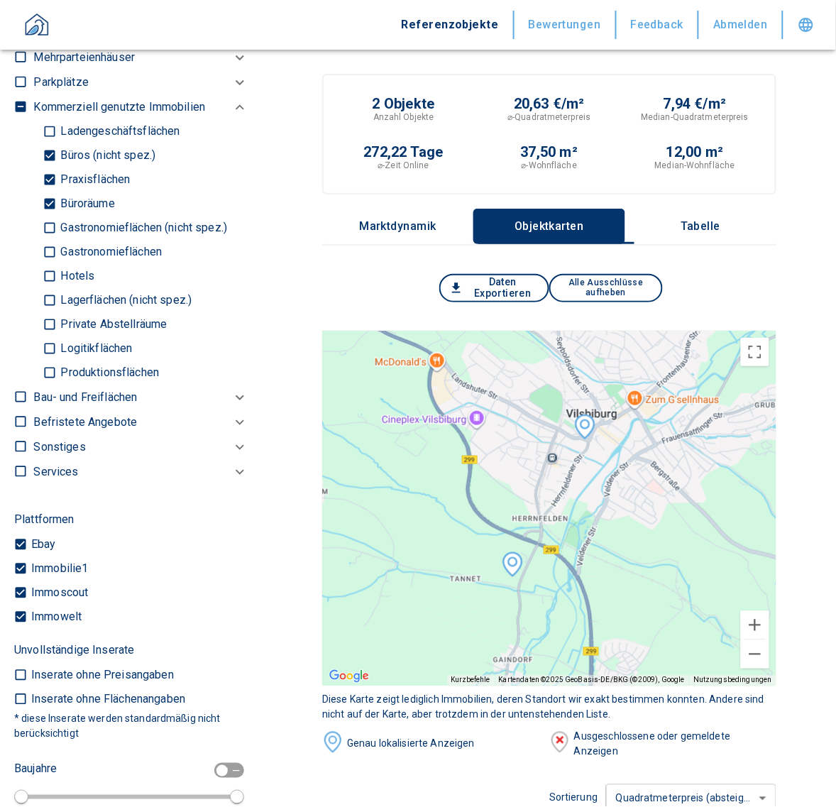
scroll to position [440, 0]
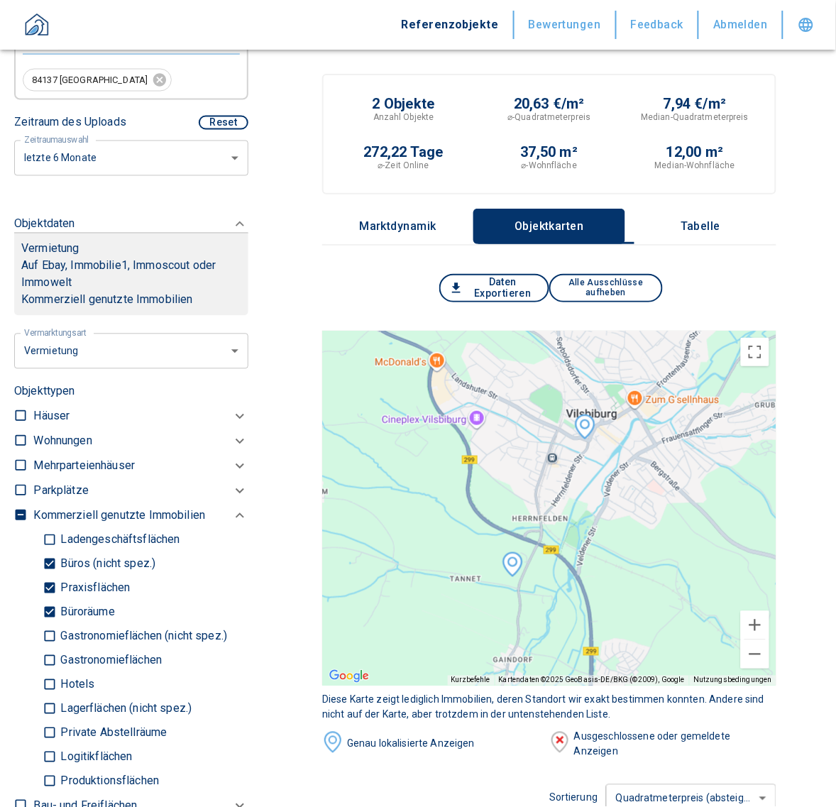
click at [94, 160] on body "Referenzobjekte Bewertungen Feedback Abmelden Filtervorlagen Neue Filtereinstel…" at bounding box center [418, 778] width 836 height 1556
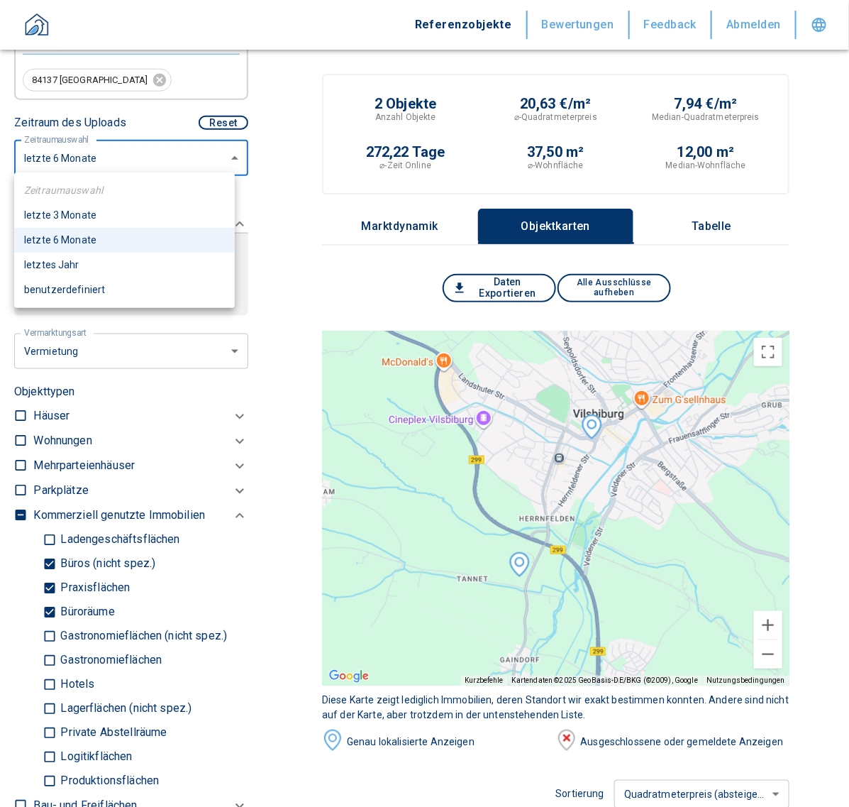
click at [60, 257] on li "letztes Jahr" at bounding box center [124, 265] width 221 height 25
type input "2020"
type input "12"
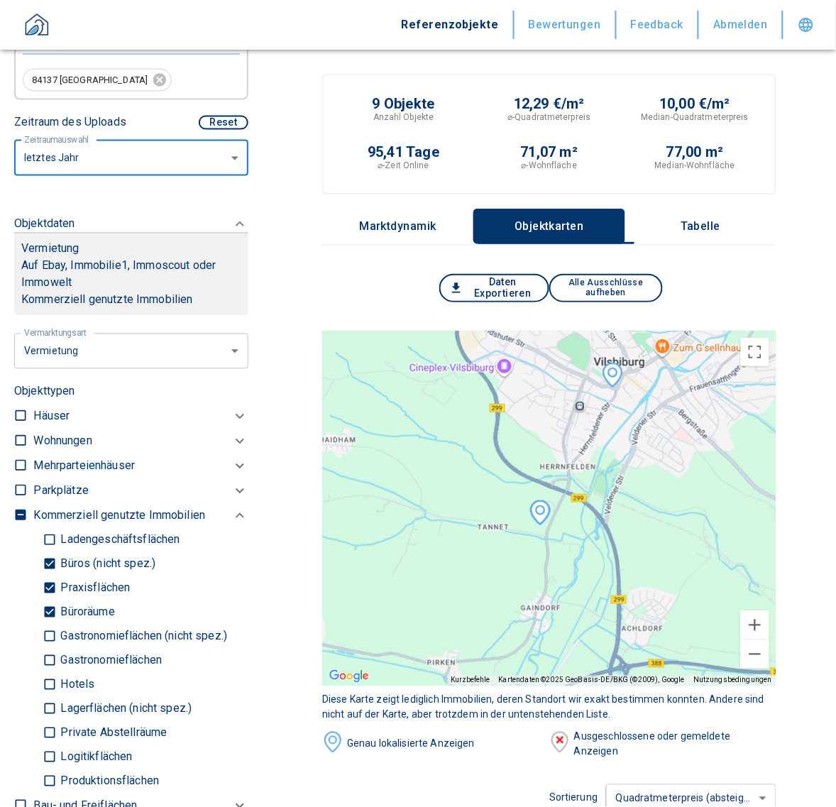
click at [714, 225] on p "Tabelle" at bounding box center [700, 226] width 71 height 13
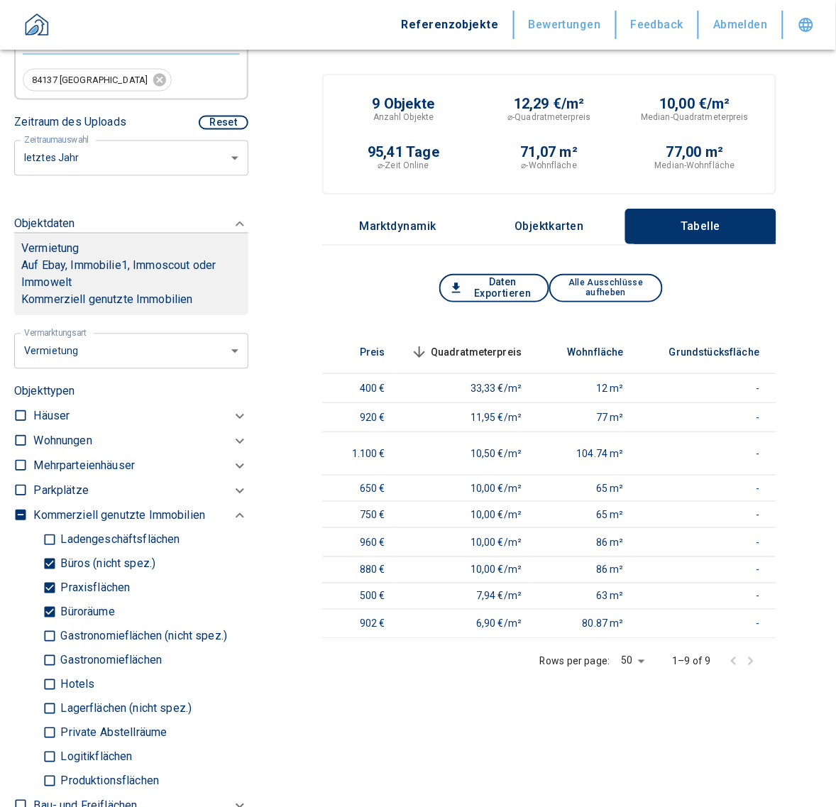
scroll to position [0, 335]
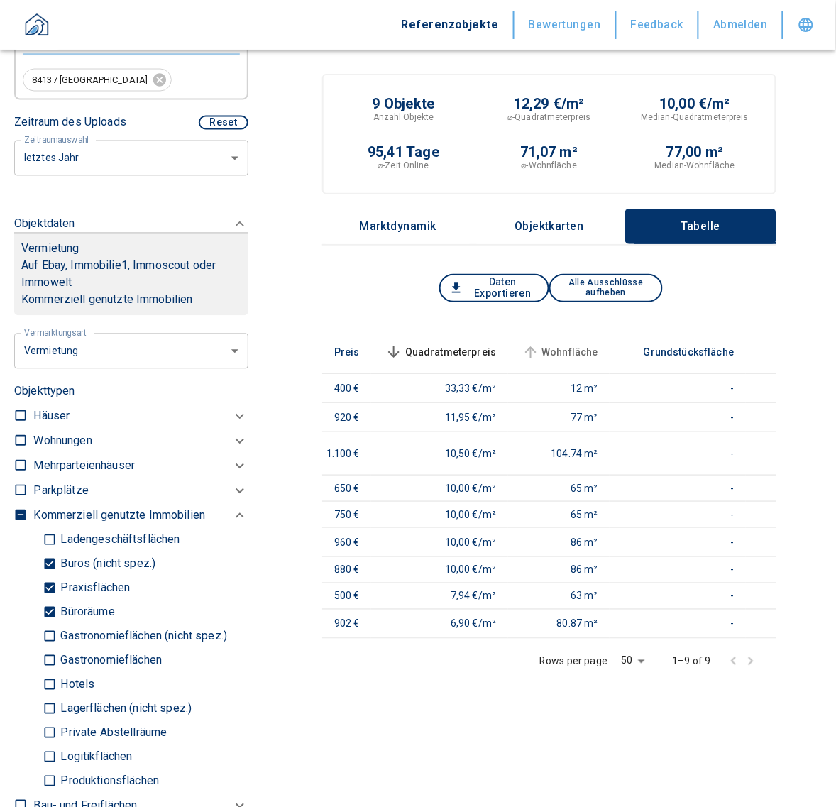
click at [553, 343] on span "Wohnfläche" at bounding box center [558, 351] width 79 height 17
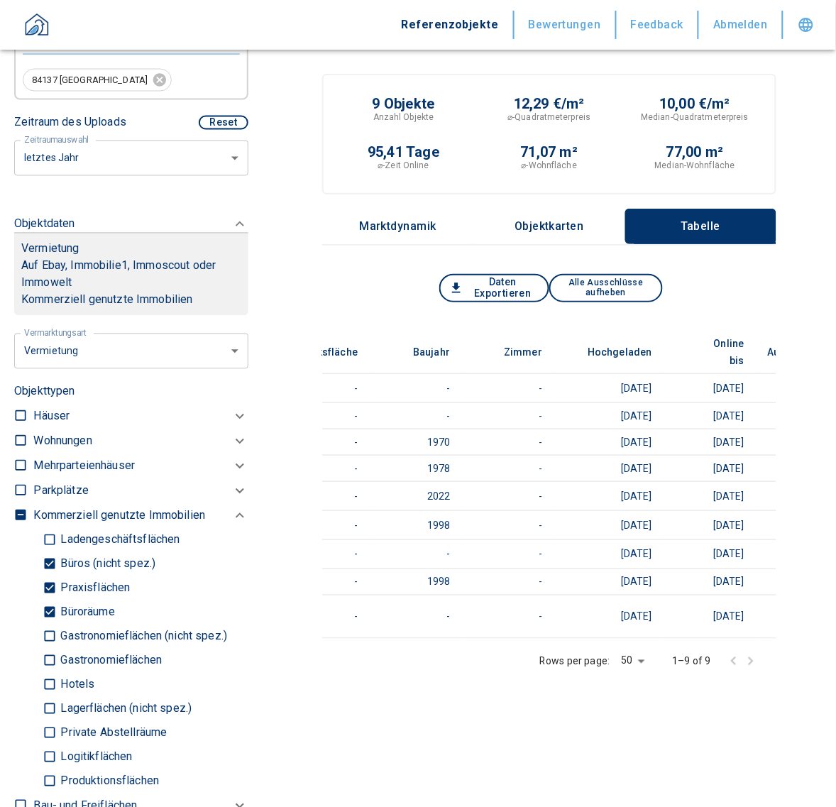
scroll to position [0, 773]
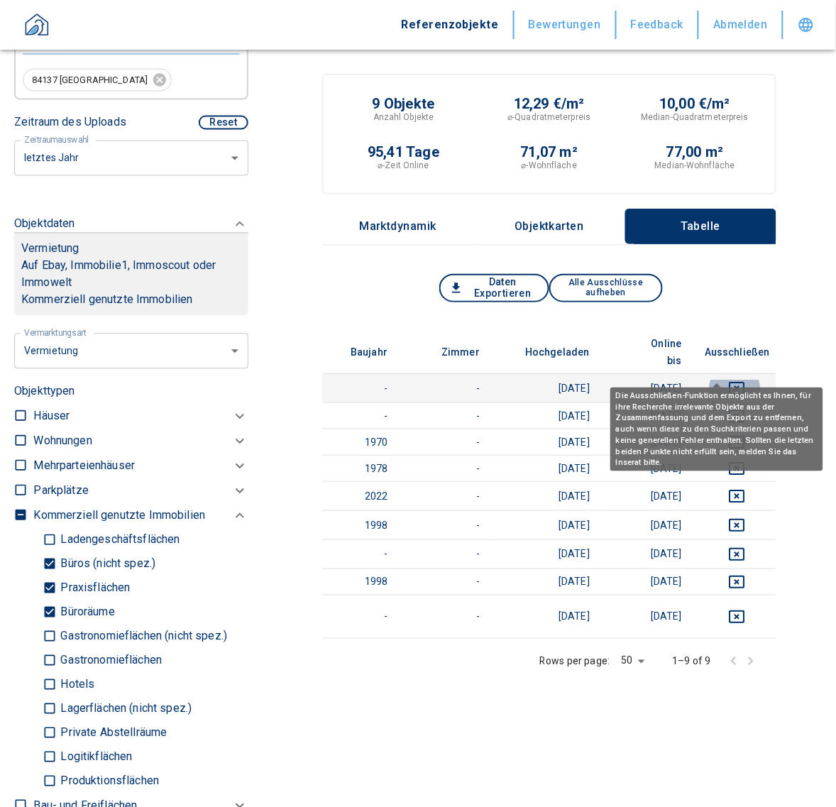
click at [728, 379] on icon "deselect this listing" at bounding box center [736, 387] width 17 height 17
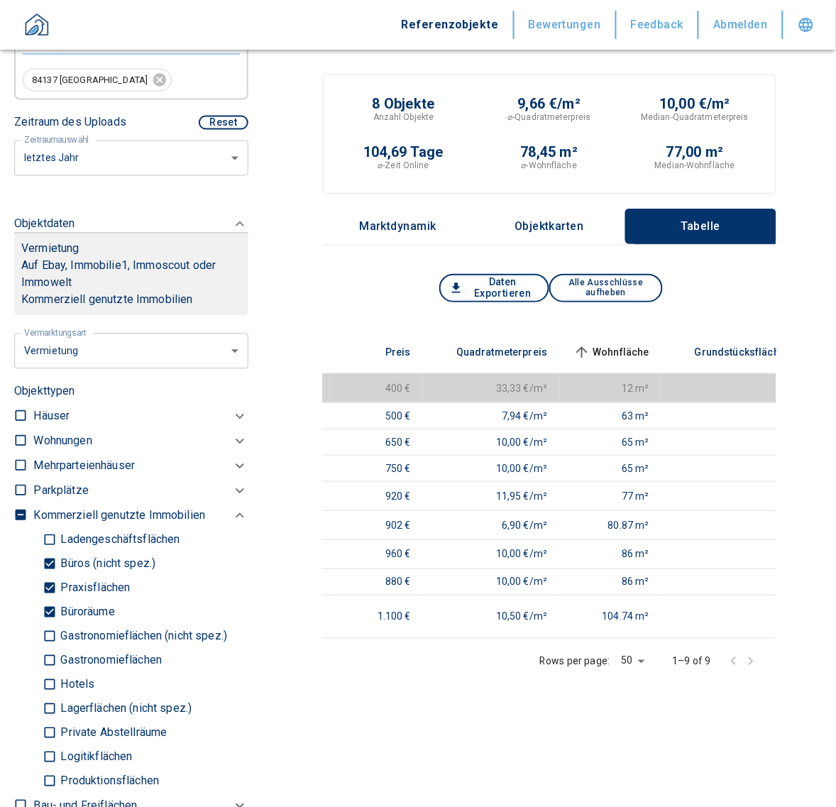
scroll to position [0, 278]
click at [519, 343] on span "Quadratmeterpreis" at bounding box center [496, 351] width 114 height 17
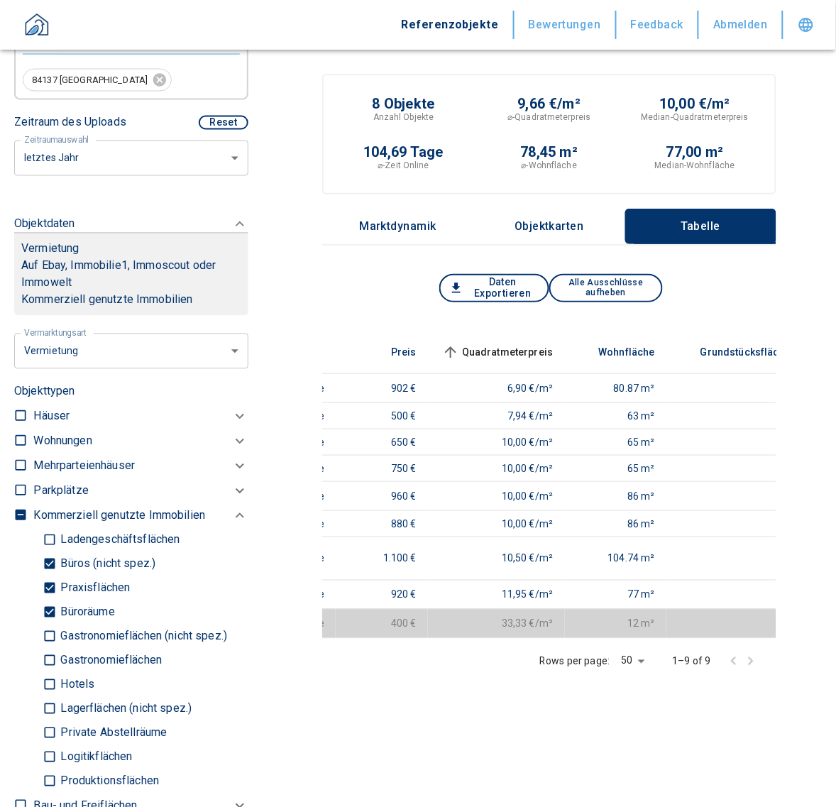
click at [19, 512] on input "checkbox" at bounding box center [20, 515] width 14 height 14
checkbox input "true"
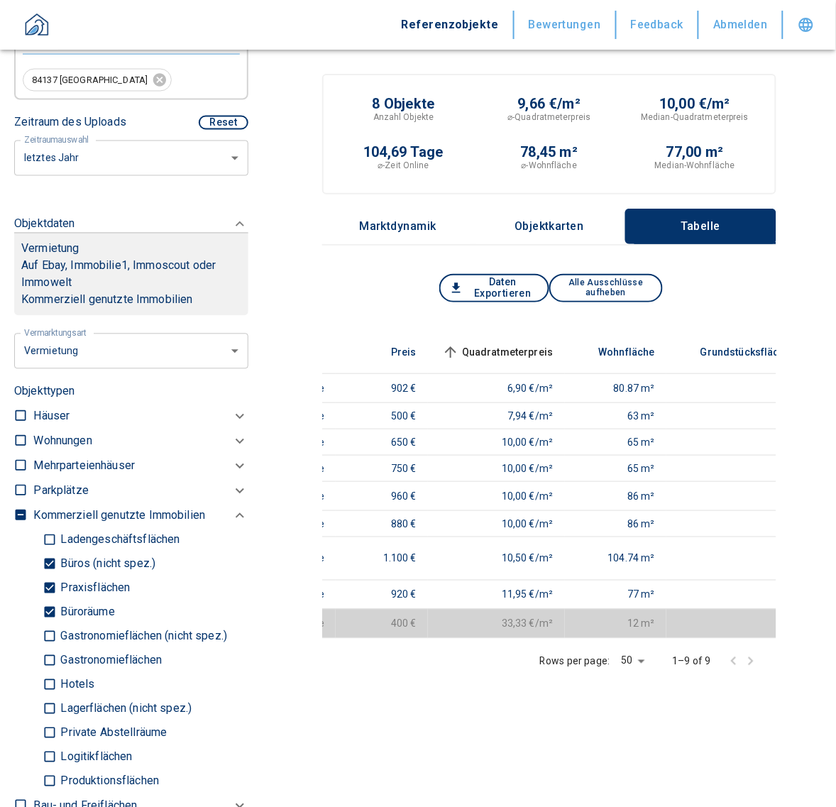
checkbox input "true"
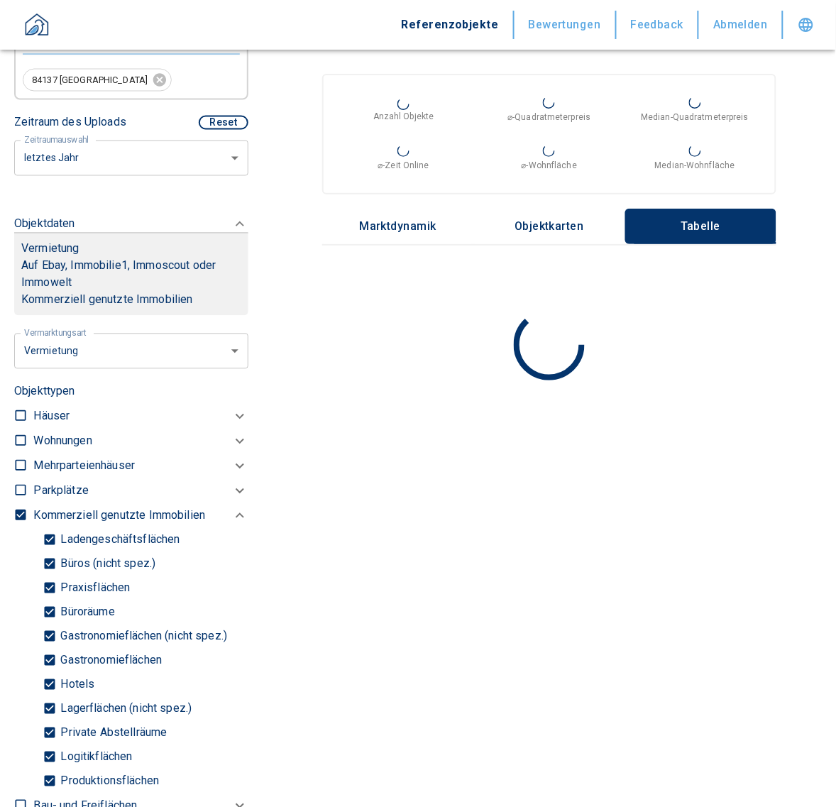
type input "2020"
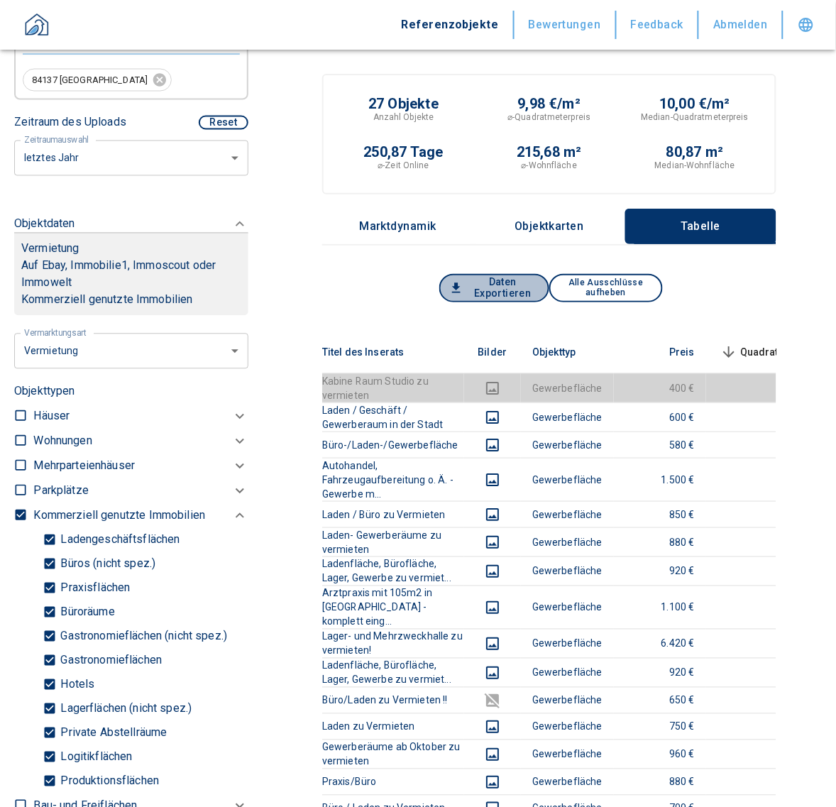
click at [504, 294] on button "Daten Exportieren" at bounding box center [494, 288] width 110 height 28
click at [493, 295] on button "Daten Exportieren" at bounding box center [494, 288] width 110 height 28
